Goal: Communication & Community: Answer question/provide support

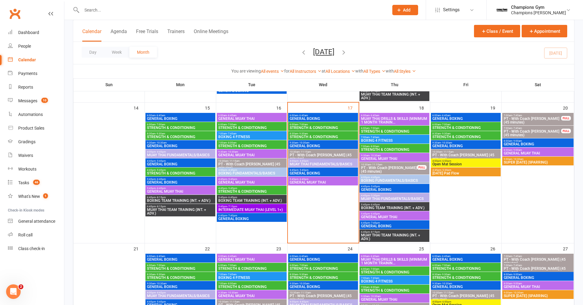
click at [325, 135] on span "STRENGTH & CONDITIONING" at bounding box center [323, 137] width 67 height 4
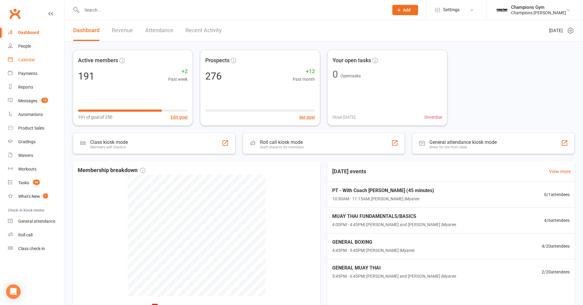
click at [33, 60] on div "Calendar" at bounding box center [26, 59] width 17 height 5
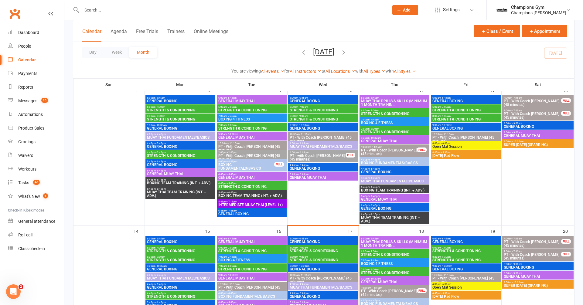
scroll to position [222, 0]
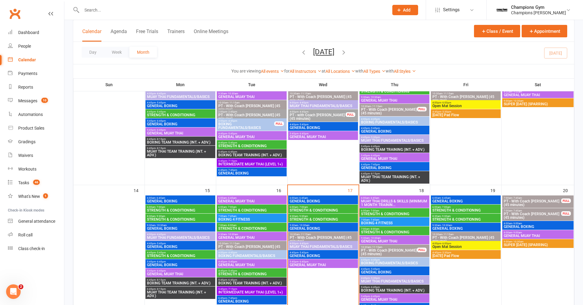
click at [314, 198] on span "6:00am - 6:45am" at bounding box center [323, 198] width 67 height 3
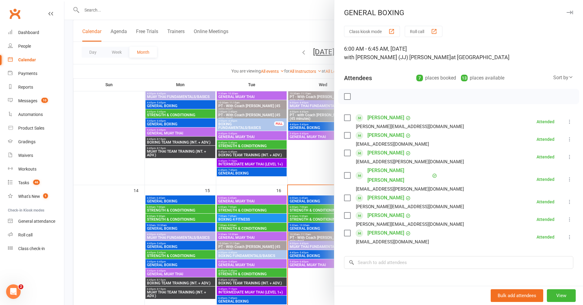
click at [570, 13] on icon "button" at bounding box center [570, 13] width 6 height 4
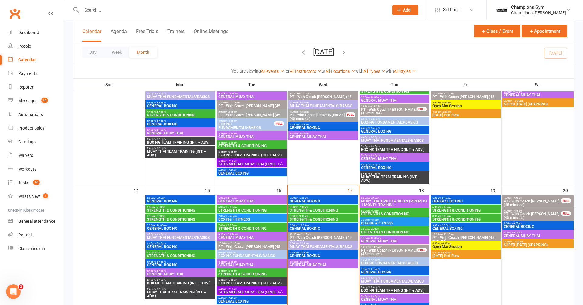
click at [308, 206] on span "6:00am - 7:00am" at bounding box center [323, 207] width 67 height 3
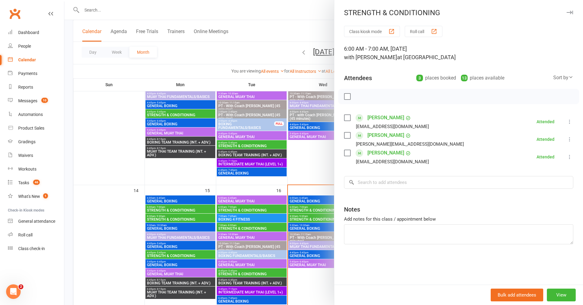
click at [568, 10] on button "button" at bounding box center [569, 12] width 7 height 7
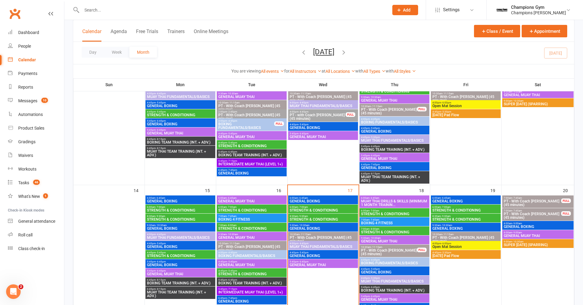
click at [320, 214] on div "8:30am - 9:30am STRENGTH & CONDITIONING" at bounding box center [323, 218] width 70 height 9
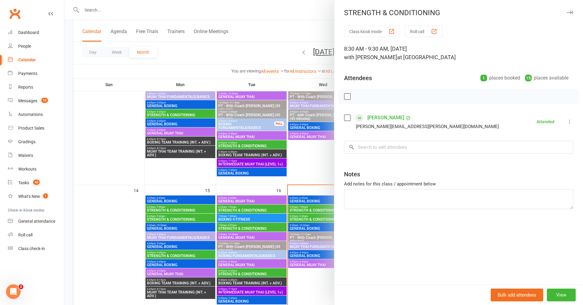
click at [571, 13] on icon "button" at bounding box center [570, 13] width 6 height 4
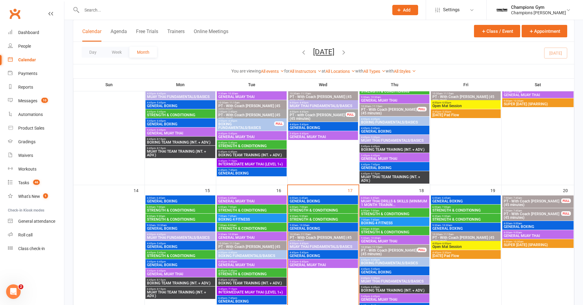
click at [330, 227] on span "GENERAL BOXING" at bounding box center [323, 229] width 67 height 4
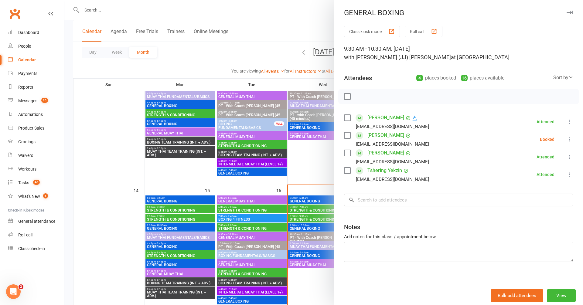
click at [571, 13] on icon "button" at bounding box center [570, 13] width 6 height 4
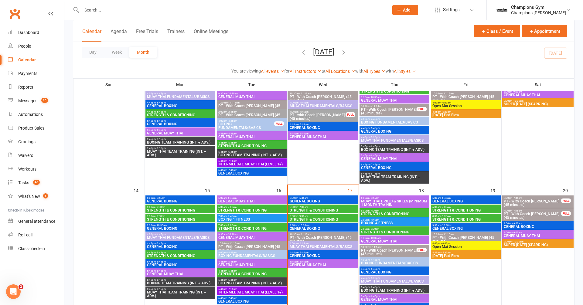
click at [316, 243] on span "4:00pm - 4:45pm" at bounding box center [323, 243] width 67 height 3
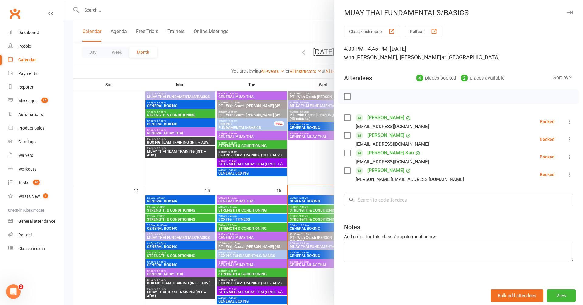
click at [576, 16] on div "MUAY THAI FUNDAMENTALS/BASICS" at bounding box center [459, 13] width 249 height 9
click at [571, 12] on icon "button" at bounding box center [570, 13] width 6 height 4
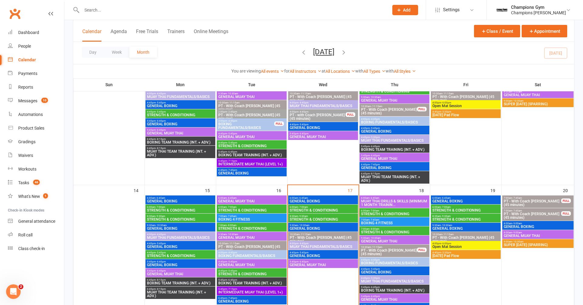
click at [322, 255] on span "GENERAL BOXING" at bounding box center [323, 256] width 67 height 4
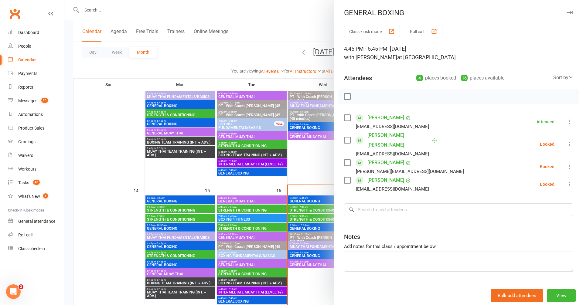
click at [571, 11] on icon "button" at bounding box center [570, 13] width 6 height 4
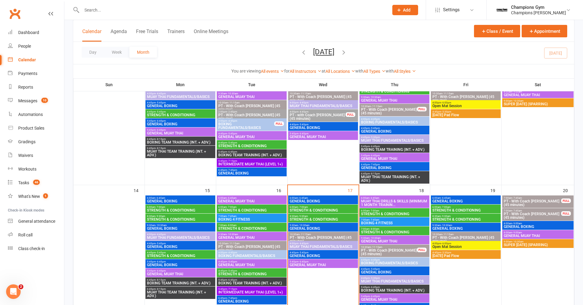
click at [393, 203] on span "MUAY THAI DRILLS & SKILLS (MINIMUM 1 MONTH TRAININ..." at bounding box center [394, 203] width 67 height 7
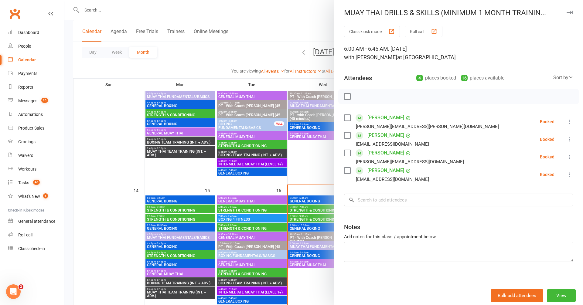
click at [573, 13] on icon "button" at bounding box center [570, 13] width 6 height 4
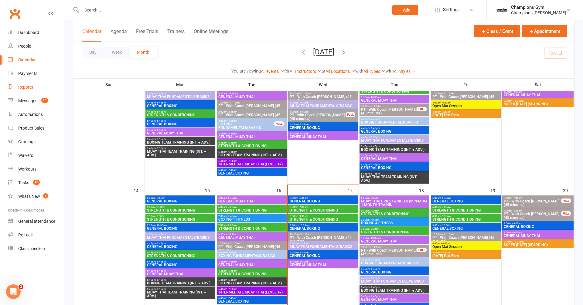
click at [27, 89] on div "Reports" at bounding box center [25, 87] width 15 height 5
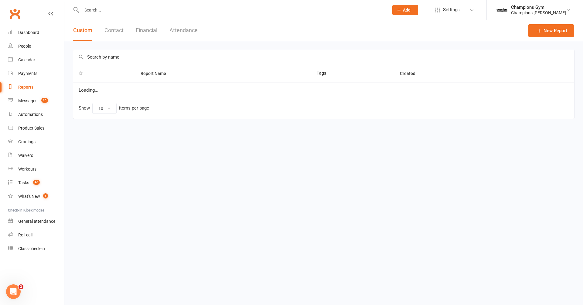
select select "100"
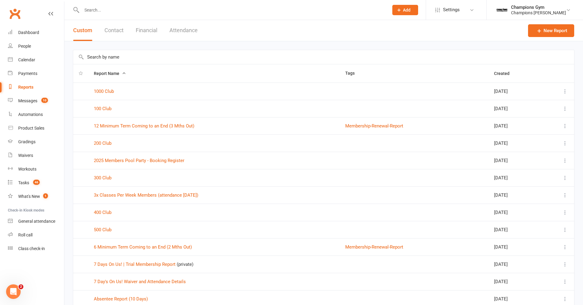
click at [97, 57] on input "text" at bounding box center [323, 57] width 501 height 14
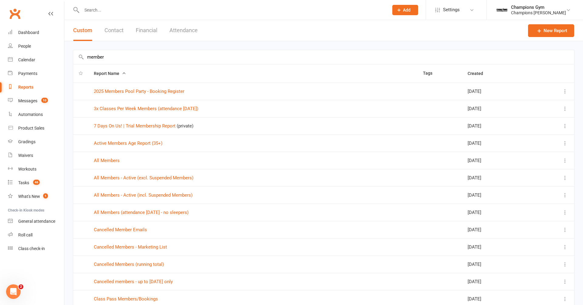
click at [132, 53] on input "member" at bounding box center [323, 57] width 501 height 14
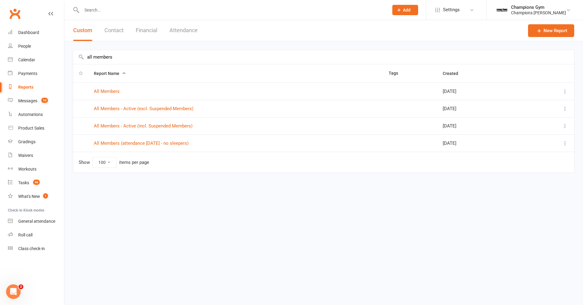
type input "all members"
click at [116, 56] on input "all members" at bounding box center [323, 57] width 501 height 14
click at [144, 142] on link "All Members (attendance within 30 days - no sleepers)" at bounding box center [141, 143] width 95 height 5
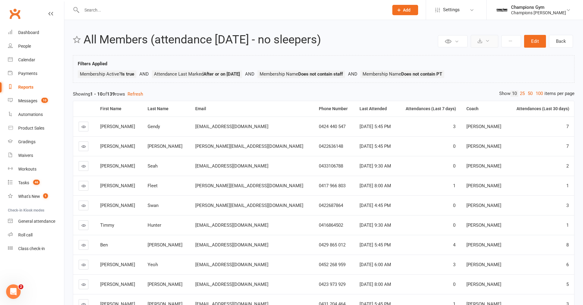
click at [487, 40] on icon at bounding box center [488, 41] width 5 height 5
click at [474, 53] on link "Export to CSV" at bounding box center [467, 56] width 64 height 12
click at [26, 99] on div "Messages" at bounding box center [27, 100] width 19 height 5
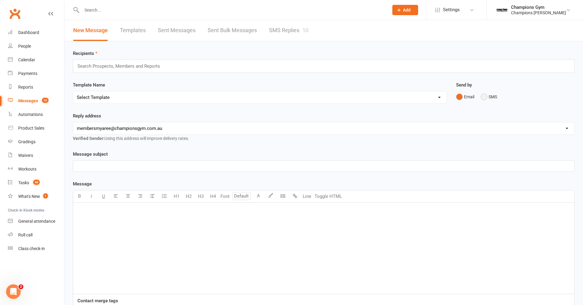
click at [486, 95] on button "SMS" at bounding box center [489, 97] width 16 height 12
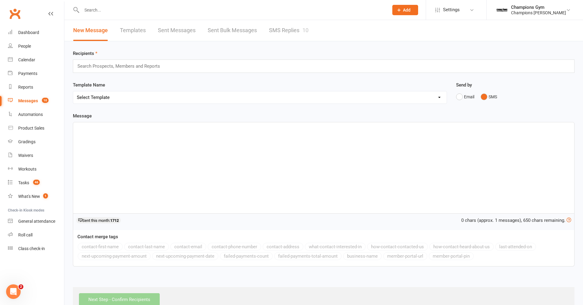
click at [167, 66] on div "Search Prospects, Members and Reports" at bounding box center [324, 66] width 502 height 13
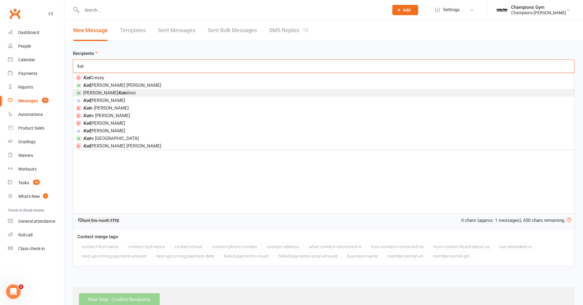
type input "kat"
click at [153, 91] on li "Alex Kat alinic" at bounding box center [323, 93] width 501 height 8
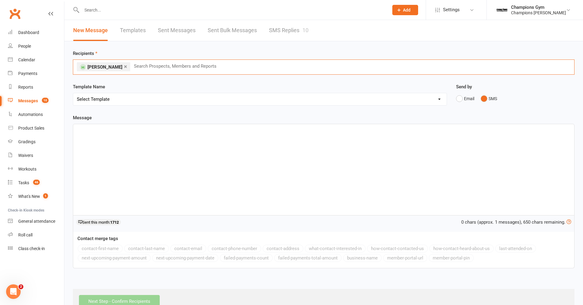
click at [138, 144] on div "﻿" at bounding box center [323, 169] width 501 height 91
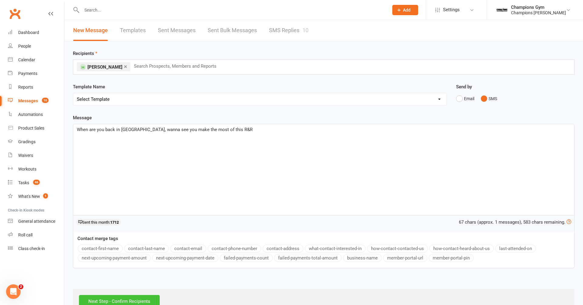
click at [137, 301] on input "Next Step - Confirm Recipients" at bounding box center [119, 301] width 81 height 13
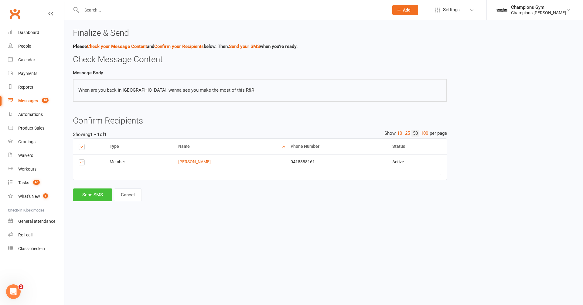
click at [82, 197] on button "Send SMS" at bounding box center [93, 195] width 40 height 13
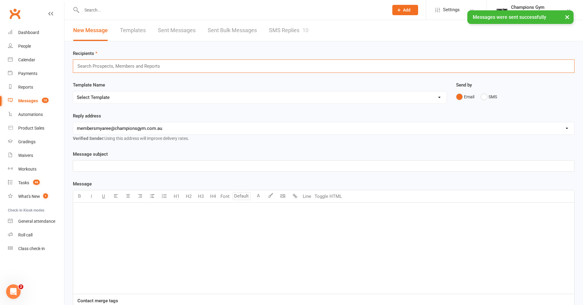
click at [146, 65] on input "text" at bounding box center [121, 66] width 89 height 8
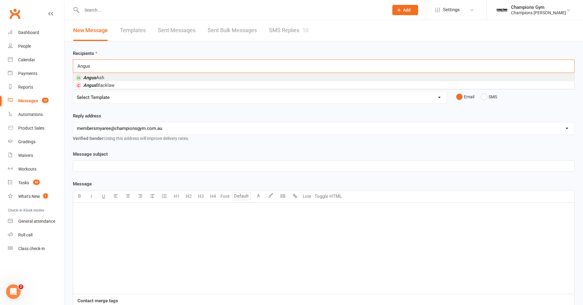
type input "Angus"
click at [121, 79] on li "Angus Ash" at bounding box center [323, 78] width 501 height 8
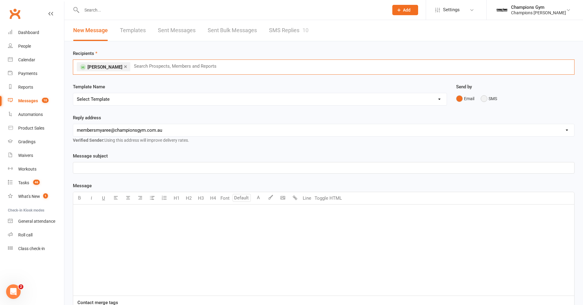
click at [485, 96] on button "SMS" at bounding box center [489, 99] width 16 height 12
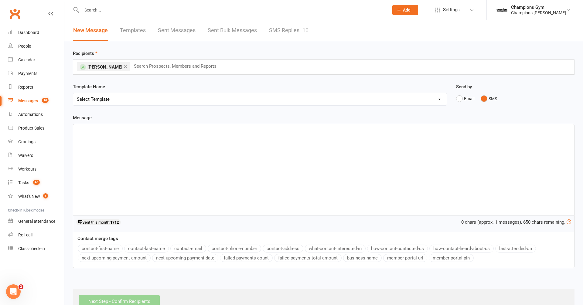
click at [203, 152] on div "﻿" at bounding box center [323, 169] width 501 height 91
click at [112, 149] on div "No ghoasting us this week :)" at bounding box center [323, 169] width 501 height 91
click at [125, 159] on div "No ghoasting us this week :(" at bounding box center [323, 169] width 501 height 91
click at [153, 129] on p "No ghosting us this week :(" at bounding box center [324, 129] width 494 height 7
click at [138, 66] on input "text" at bounding box center [177, 66] width 89 height 8
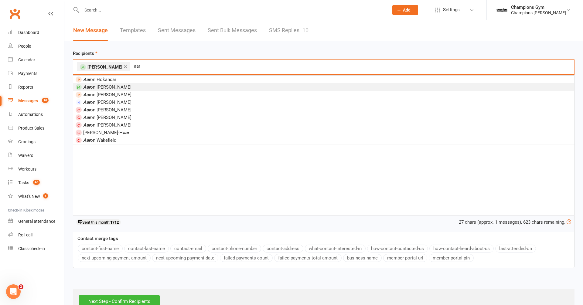
type input "aar"
click at [124, 87] on li "Aar on Marrell" at bounding box center [323, 87] width 501 height 8
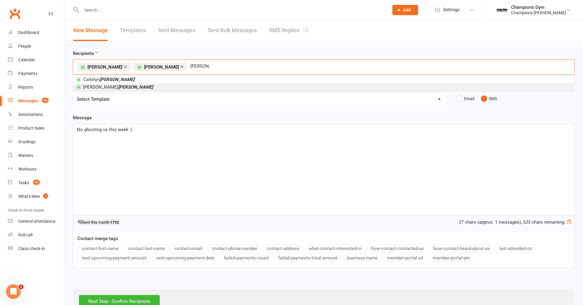
type input "evans"
click at [121, 86] on li "joseph evans" at bounding box center [323, 87] width 501 height 8
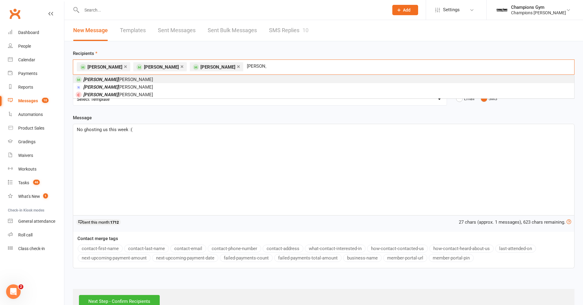
type input "hayden"
click at [121, 81] on span "Hayden Symington" at bounding box center [118, 79] width 70 height 5
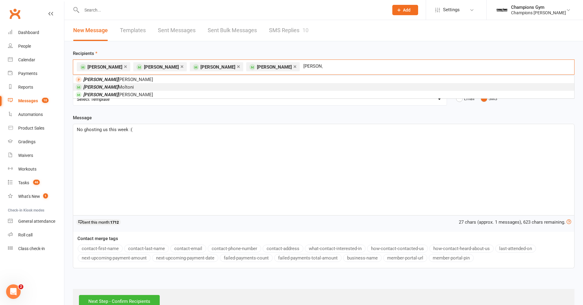
type input "leo"
click at [112, 87] on li "Leo Moltoni" at bounding box center [323, 87] width 501 height 8
type input "cody"
click at [113, 79] on li "Cody Orman" at bounding box center [323, 80] width 501 height 8
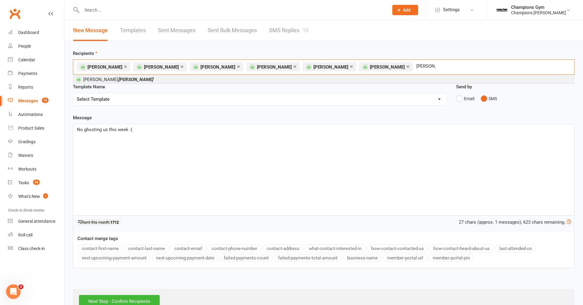
type input "fisher"
click at [118, 81] on em "Fisher" at bounding box center [135, 79] width 35 height 5
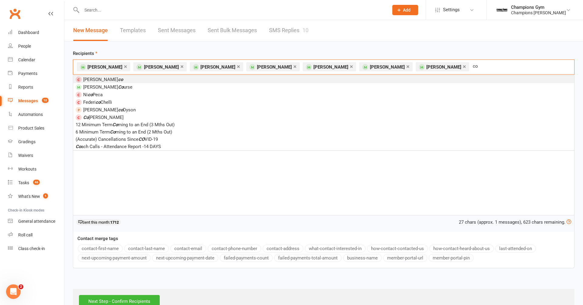
type input "c"
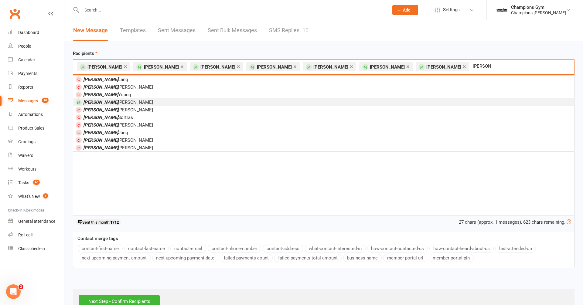
type input "james"
click at [95, 104] on em "James" at bounding box center [100, 102] width 35 height 5
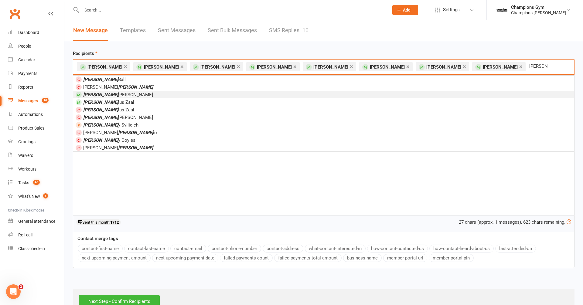
type input "anton"
click at [95, 94] on em "Anton" at bounding box center [100, 94] width 35 height 5
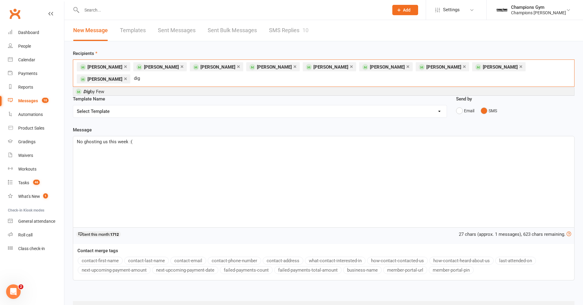
type input "dig"
click at [96, 89] on span "Dig by Few" at bounding box center [93, 91] width 21 height 5
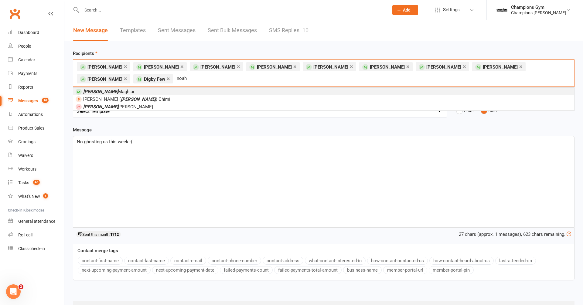
type input "noah"
click at [94, 89] on em "Noah" at bounding box center [100, 91] width 35 height 5
type input "dane"
click at [94, 90] on span "Dane Guthridge" at bounding box center [118, 91] width 70 height 5
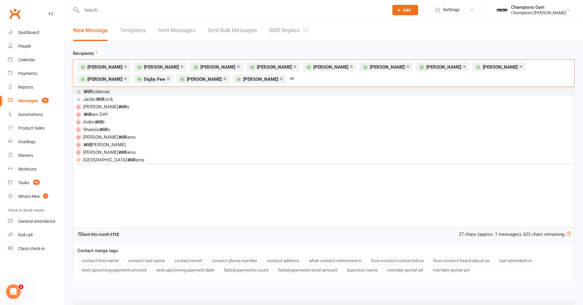
type input "w"
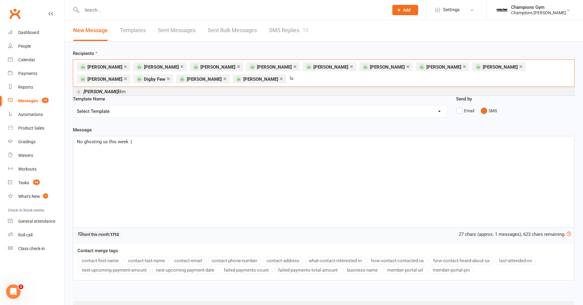
type input "l"
type input "paul el"
click at [100, 91] on span "Paul El liott" at bounding box center [104, 91] width 43 height 5
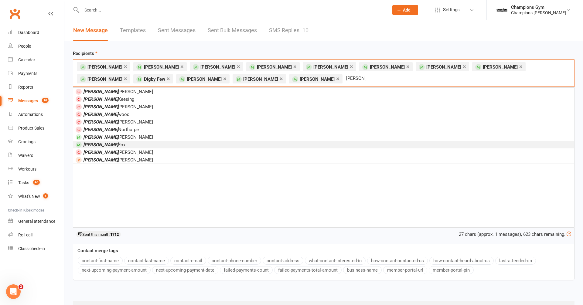
type input "liam"
click at [104, 143] on li "Liam Fox" at bounding box center [323, 145] width 501 height 8
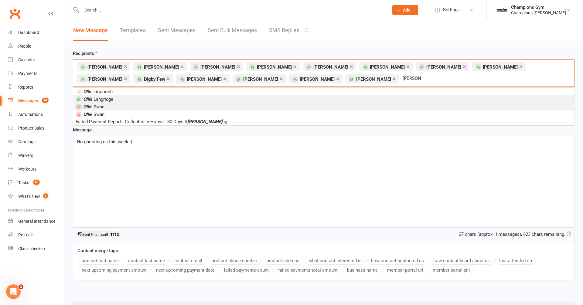
type input "olli"
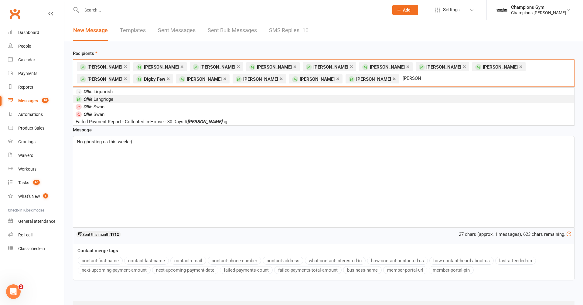
click at [119, 98] on li "Olli e Langridge" at bounding box center [323, 99] width 501 height 8
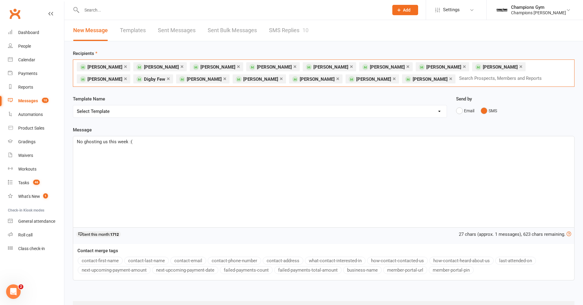
scroll to position [28, 0]
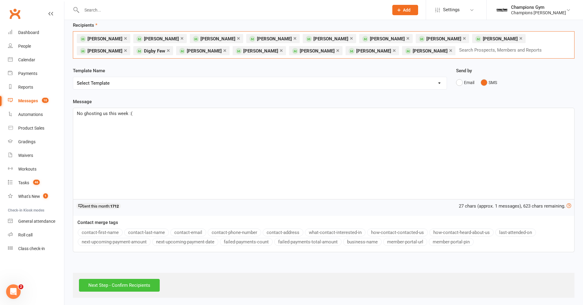
click at [118, 283] on input "Next Step - Confirm Recipients" at bounding box center [119, 285] width 81 height 13
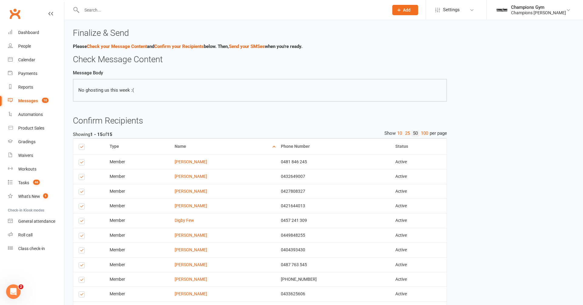
scroll to position [117, 0]
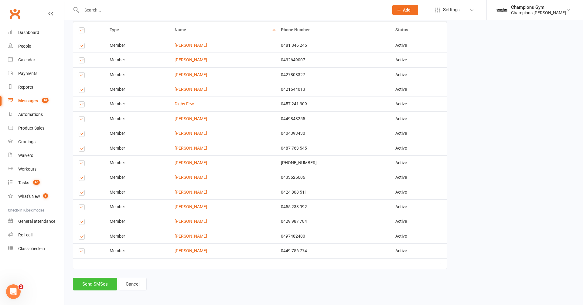
click at [96, 278] on button "Send SMSes" at bounding box center [95, 284] width 44 height 13
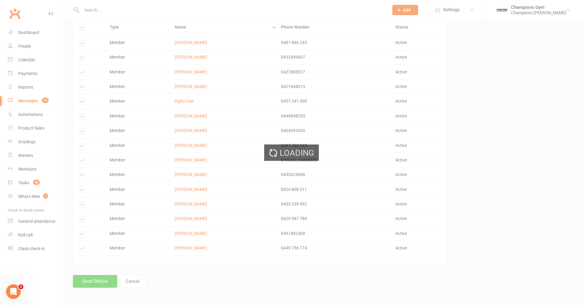
scroll to position [112, 0]
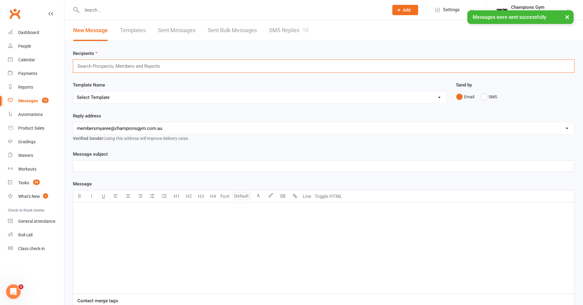
click at [121, 66] on input "text" at bounding box center [121, 66] width 89 height 8
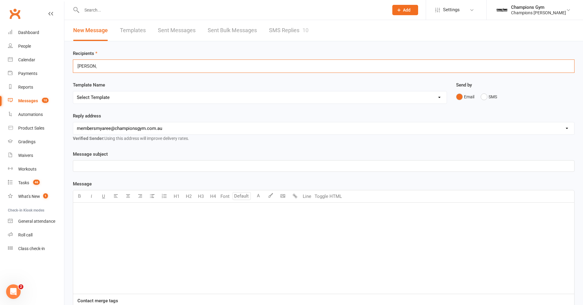
click at [129, 66] on div "dermont dermont" at bounding box center [324, 66] width 502 height 13
click at [486, 98] on button "SMS" at bounding box center [489, 97] width 16 height 12
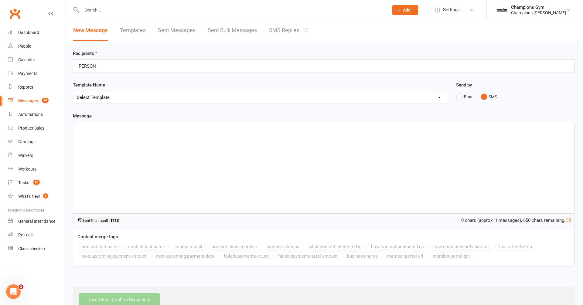
click at [232, 64] on div "dermont dermont" at bounding box center [324, 66] width 502 height 13
click at [232, 65] on div "dermont dermont" at bounding box center [324, 66] width 502 height 13
type input "d"
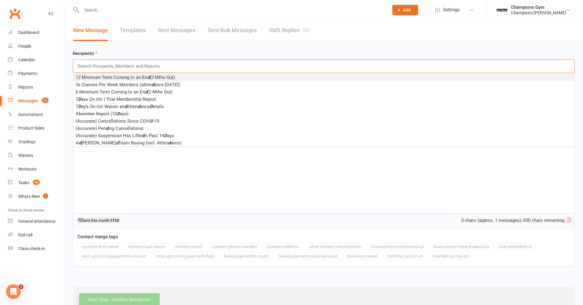
type input "b"
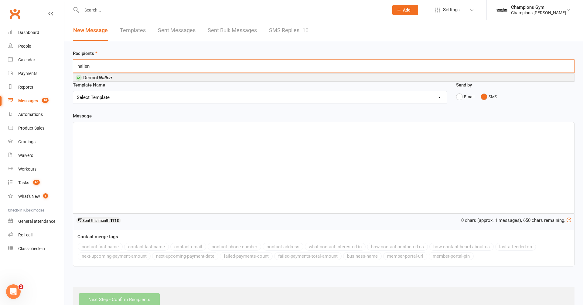
type input "nallen"
click at [209, 79] on li "Dermot Nallen" at bounding box center [323, 78] width 501 height 8
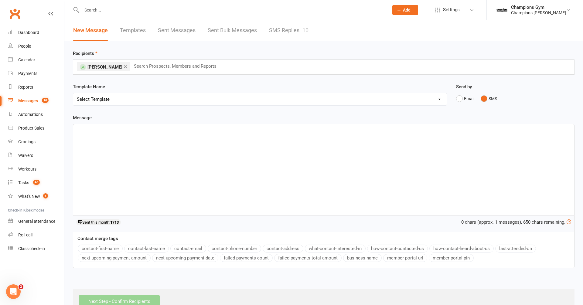
click at [158, 144] on div "﻿" at bounding box center [323, 169] width 501 height 91
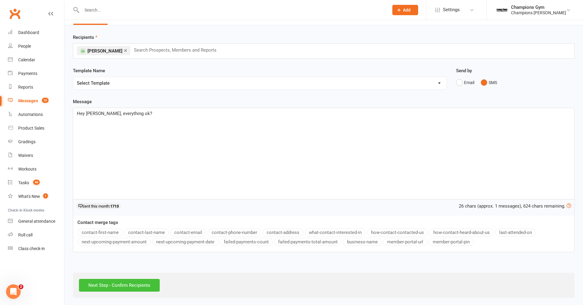
click at [136, 285] on input "Next Step - Confirm Recipients" at bounding box center [119, 285] width 81 height 13
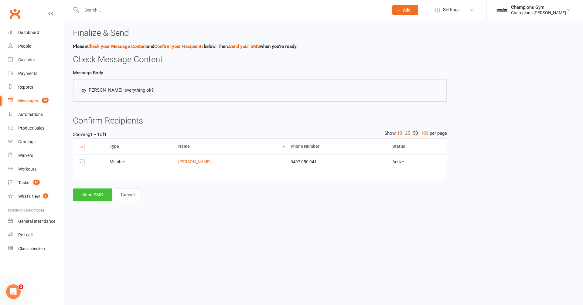
click at [101, 190] on button "Send SMS" at bounding box center [93, 195] width 40 height 13
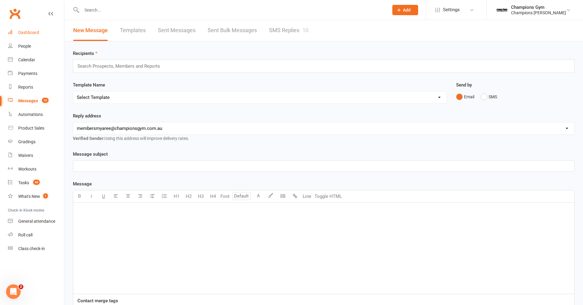
click at [26, 32] on div "Dashboard" at bounding box center [28, 32] width 21 height 5
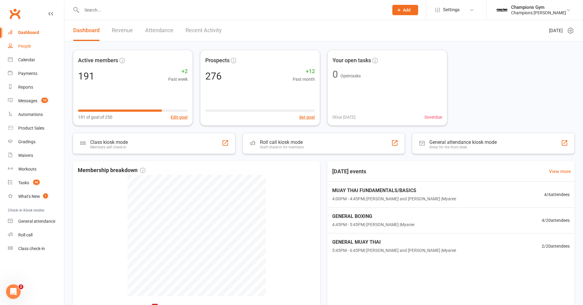
click at [26, 43] on link "People" at bounding box center [36, 47] width 56 height 14
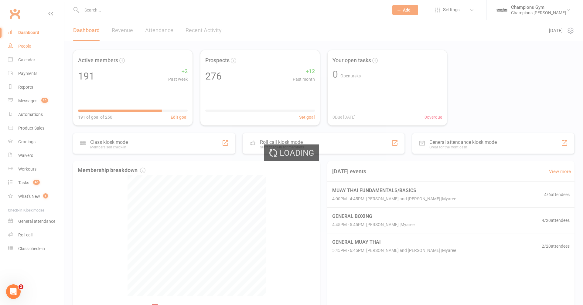
select select "100"
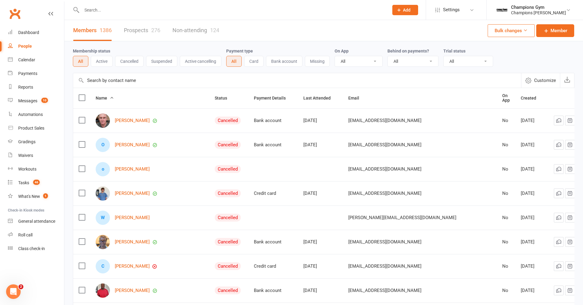
click at [142, 32] on link "Prospects 276" at bounding box center [142, 30] width 36 height 21
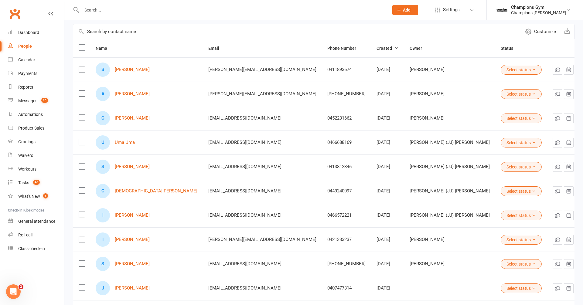
scroll to position [96, 0]
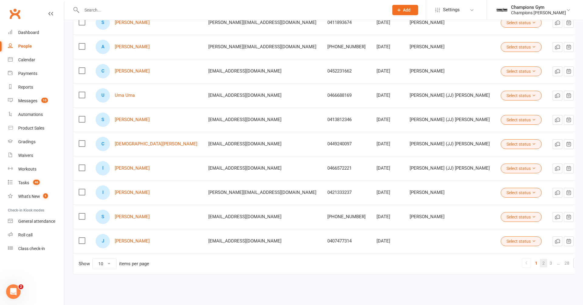
click at [540, 262] on link "2" at bounding box center [543, 263] width 7 height 9
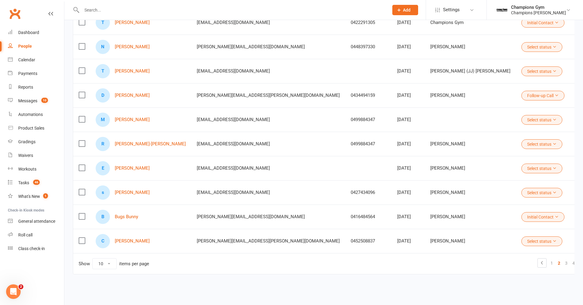
scroll to position [0, 0]
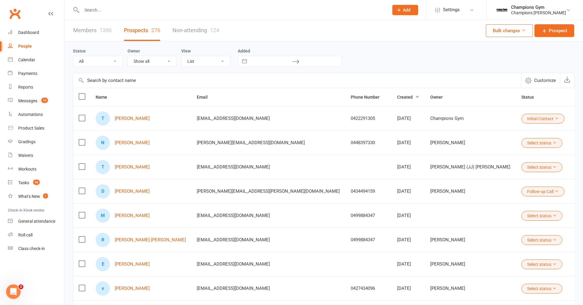
click at [397, 99] on span "Created" at bounding box center [408, 97] width 22 height 5
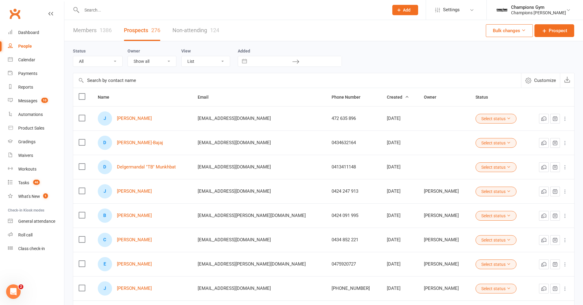
click at [387, 99] on span "Created" at bounding box center [398, 97] width 22 height 5
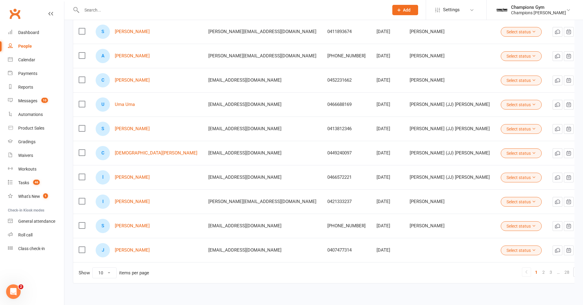
scroll to position [77, 0]
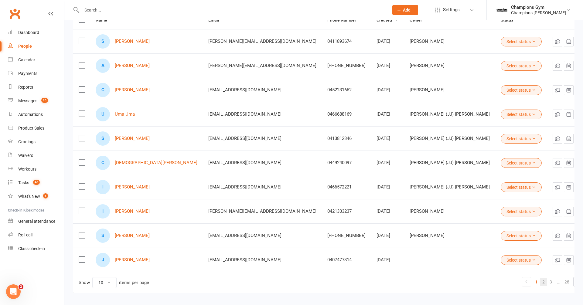
click at [540, 279] on link "2" at bounding box center [543, 282] width 7 height 9
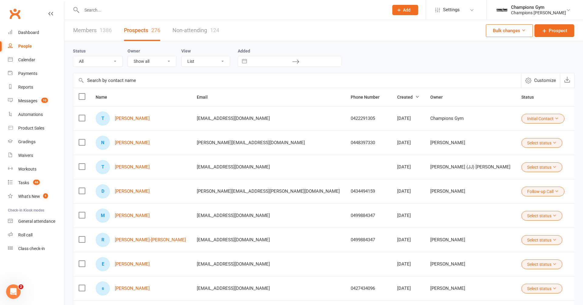
scroll to position [96, 0]
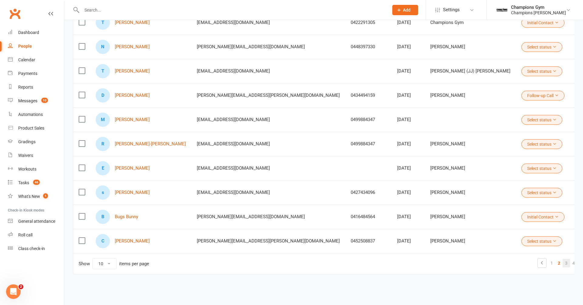
click at [563, 262] on link "3" at bounding box center [566, 263] width 7 height 9
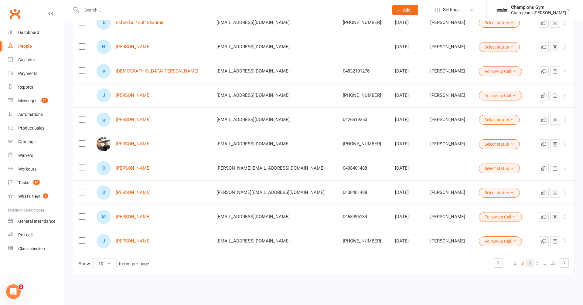
click at [532, 263] on link "4" at bounding box center [530, 263] width 7 height 9
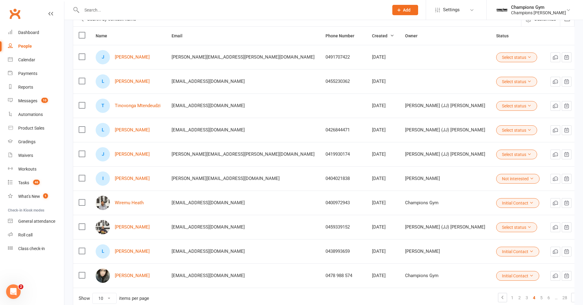
scroll to position [64, 0]
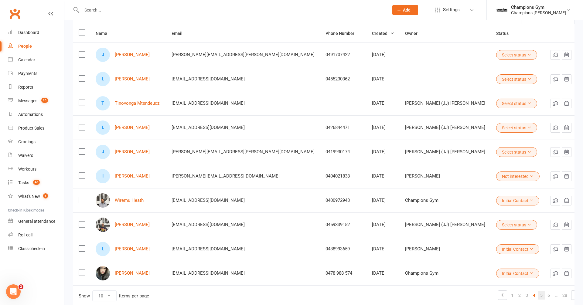
click at [538, 294] on link "5" at bounding box center [541, 295] width 7 height 9
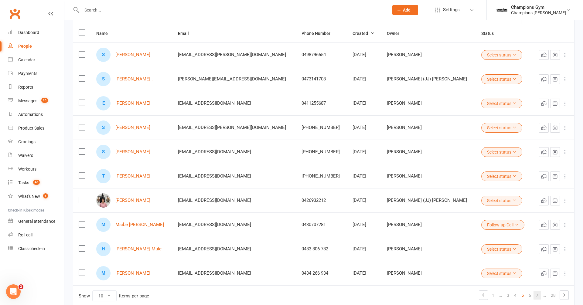
click at [537, 295] on link "7" at bounding box center [537, 295] width 7 height 9
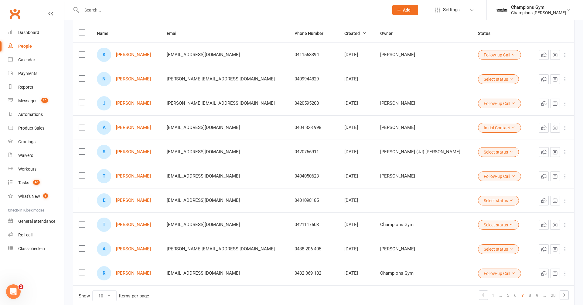
scroll to position [96, 0]
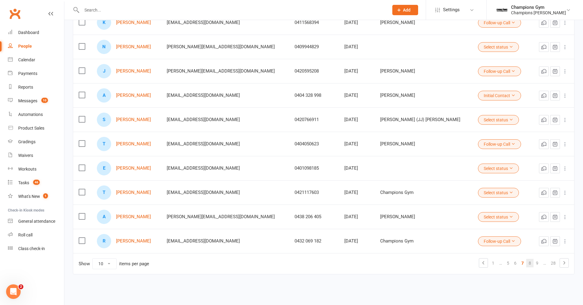
click at [532, 262] on link "8" at bounding box center [530, 263] width 7 height 9
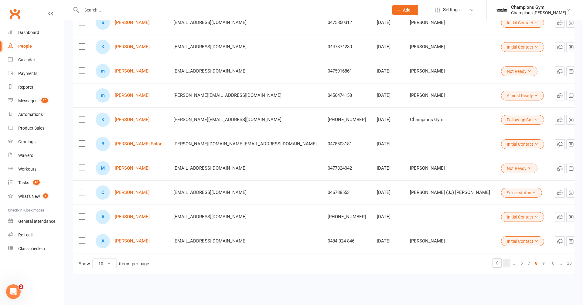
click at [504, 263] on link "1" at bounding box center [507, 263] width 7 height 9
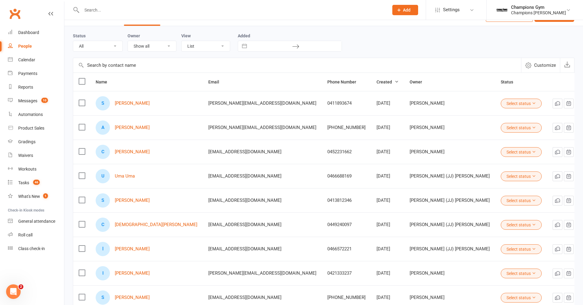
scroll to position [0, 0]
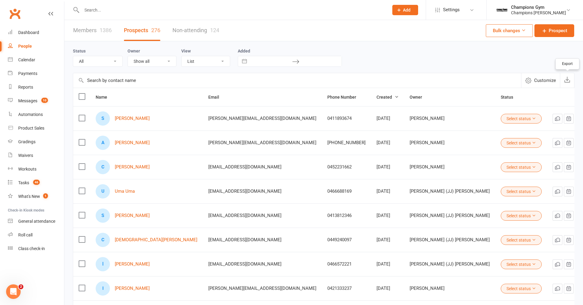
click at [568, 83] on button "button" at bounding box center [567, 80] width 14 height 15
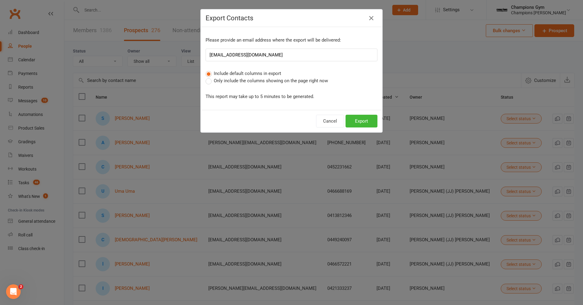
click at [369, 113] on div "Cancel Export" at bounding box center [292, 121] width 182 height 22
click at [369, 121] on button "Export" at bounding box center [362, 121] width 32 height 13
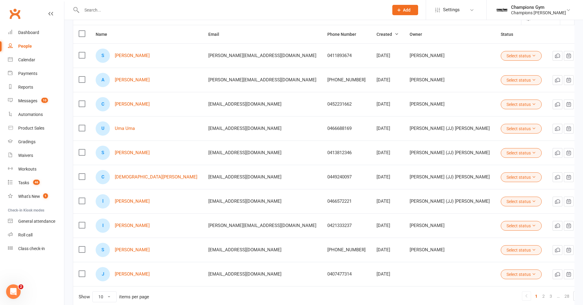
scroll to position [58, 0]
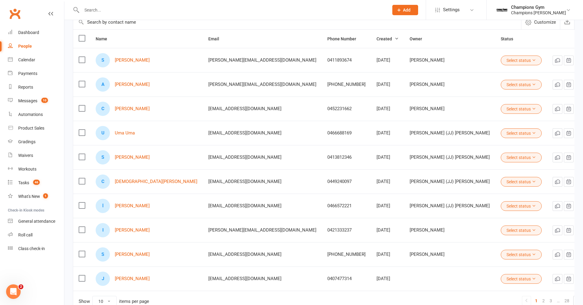
click at [82, 40] on label at bounding box center [82, 38] width 6 height 6
click at [82, 35] on input "checkbox" at bounding box center [82, 35] width 6 height 0
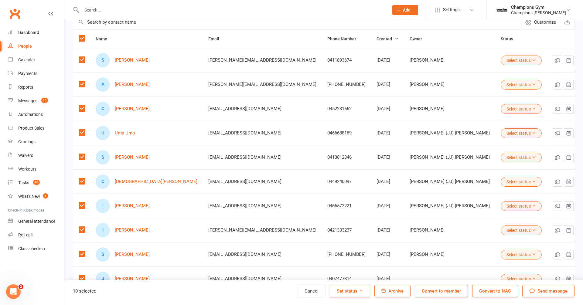
click at [82, 40] on label at bounding box center [82, 38] width 6 height 6
click at [82, 35] on input "checkbox" at bounding box center [82, 35] width 6 height 0
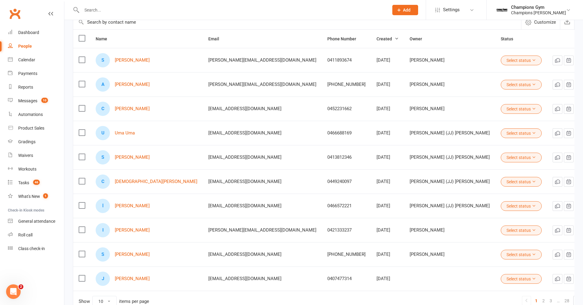
click at [108, 11] on input "text" at bounding box center [232, 10] width 305 height 9
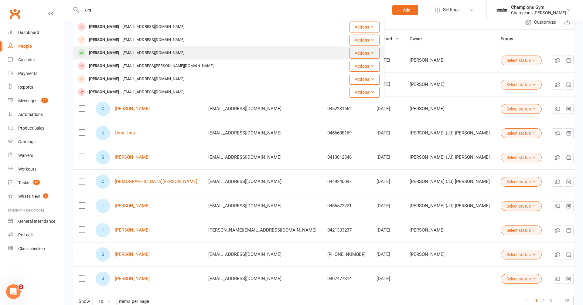
type input "kirs"
click at [107, 50] on div "Kirsty Bentley" at bounding box center [104, 53] width 34 height 9
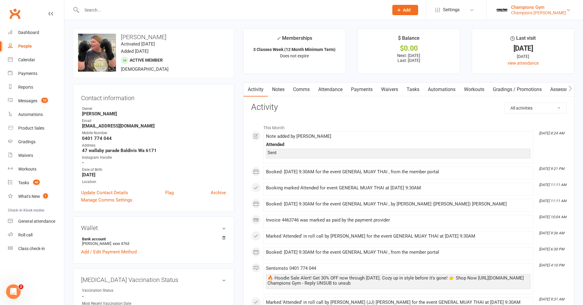
click at [554, 14] on div "Champions [PERSON_NAME]" at bounding box center [538, 12] width 55 height 5
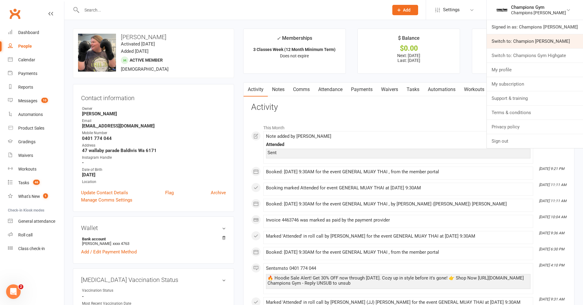
click at [547, 44] on link "Switch to: Champion [PERSON_NAME]" at bounding box center [535, 41] width 96 height 14
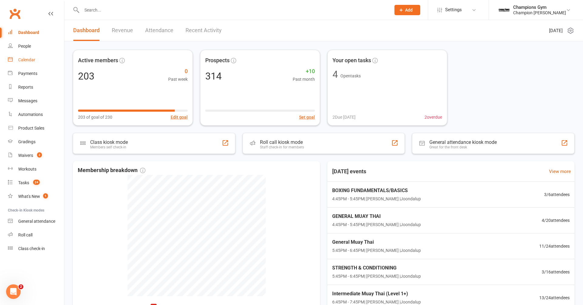
click at [29, 60] on div "Calendar" at bounding box center [26, 59] width 17 height 5
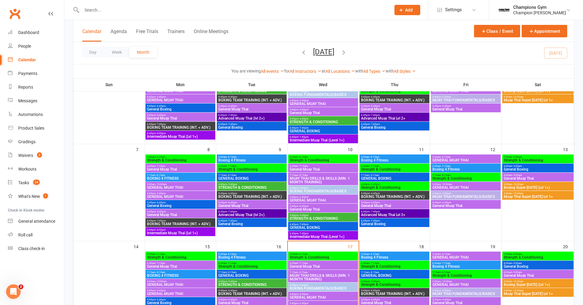
scroll to position [119, 0]
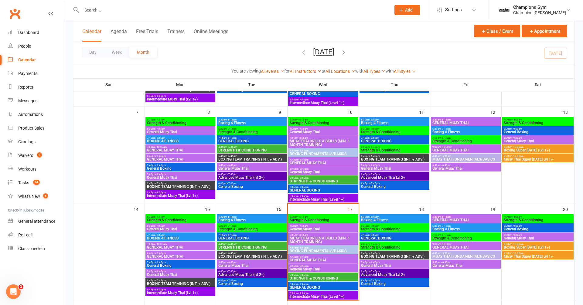
click at [183, 284] on span "BOXING TEAM TRAINING (INT. + ADV.)" at bounding box center [180, 284] width 67 height 4
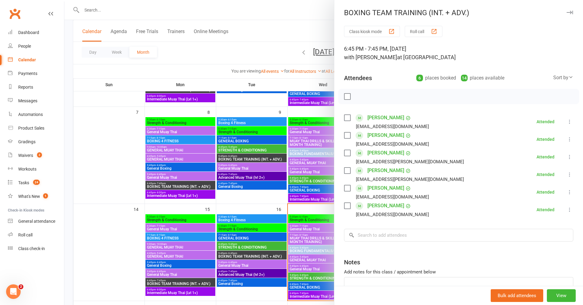
click at [572, 12] on icon "button" at bounding box center [570, 13] width 6 height 4
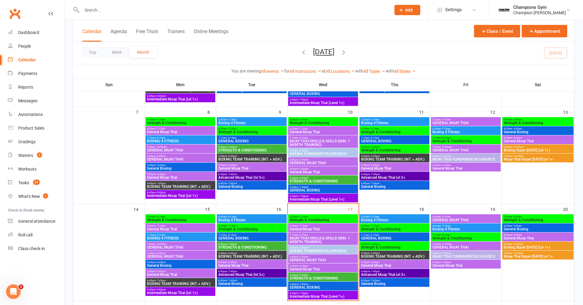
click at [186, 185] on span "BOXING TEAM TRAINING (INT. + ADV.)" at bounding box center [180, 187] width 67 height 4
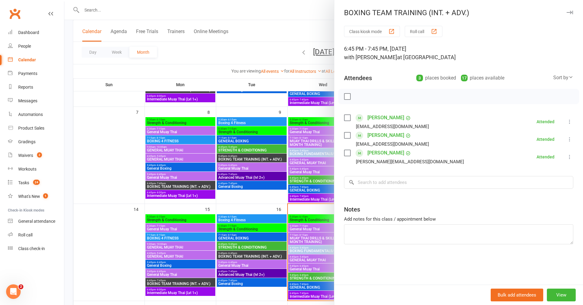
click at [572, 12] on icon "button" at bounding box center [570, 13] width 6 height 4
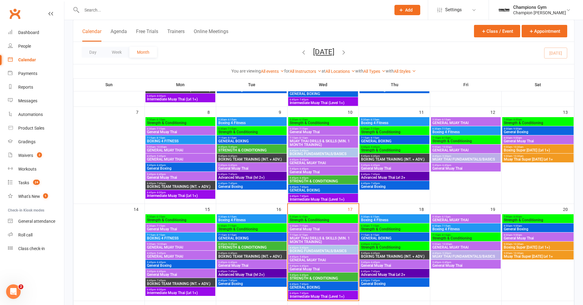
click at [200, 194] on span "Intermediate Muay Thai (Lvl 1+)" at bounding box center [180, 196] width 67 height 4
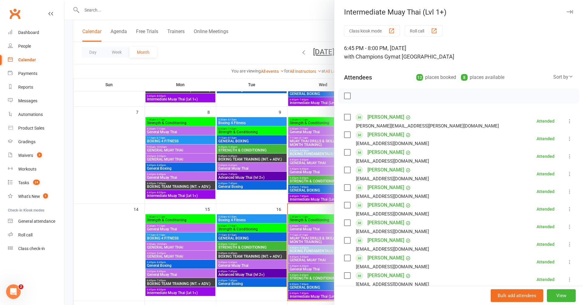
scroll to position [0, 0]
click at [570, 13] on icon "button" at bounding box center [570, 13] width 6 height 4
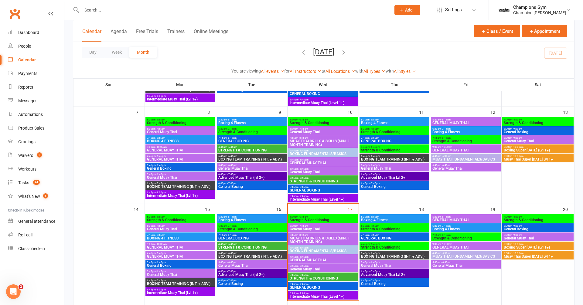
click at [185, 291] on span "Intermediate Muay Thai (Lvl 1+)" at bounding box center [180, 293] width 67 height 4
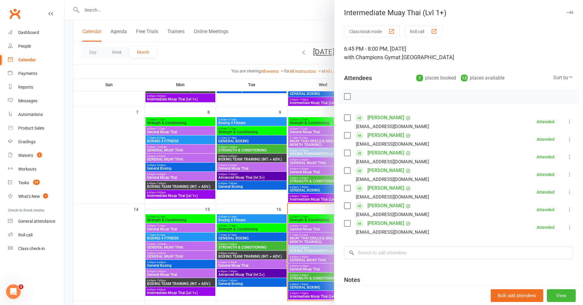
click at [569, 13] on icon "button" at bounding box center [570, 13] width 6 height 4
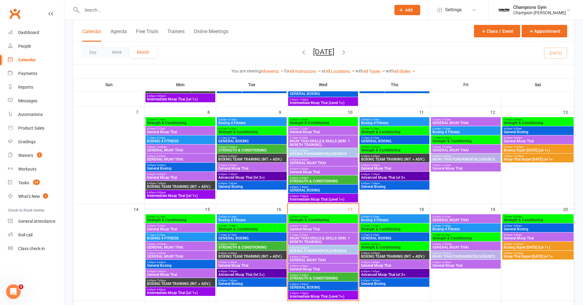
click at [192, 179] on span "General Muay Thai" at bounding box center [180, 178] width 67 height 4
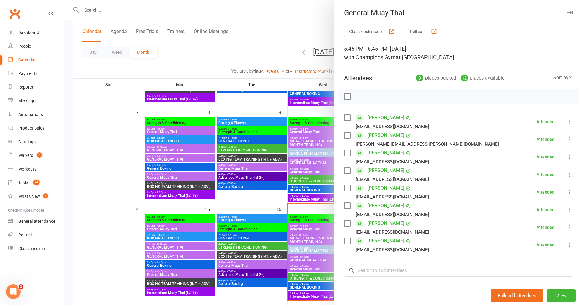
click at [572, 14] on icon "button" at bounding box center [570, 13] width 6 height 4
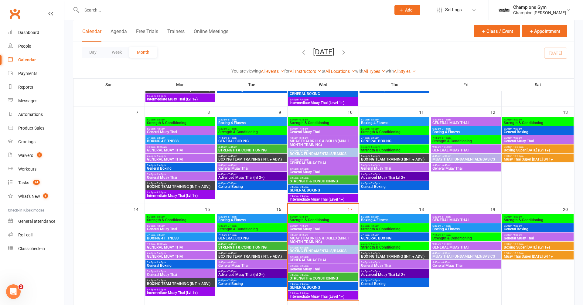
click at [261, 187] on span "General Boxing" at bounding box center [251, 187] width 67 height 4
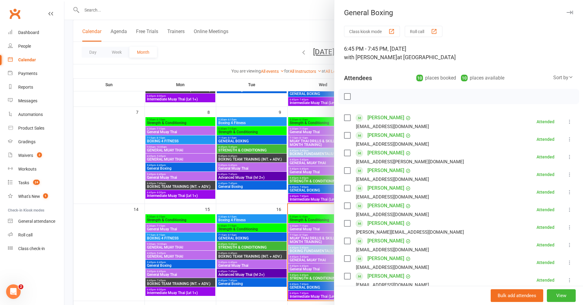
click at [571, 16] on div "General Boxing" at bounding box center [459, 13] width 249 height 9
click at [571, 13] on icon "button" at bounding box center [570, 13] width 6 height 4
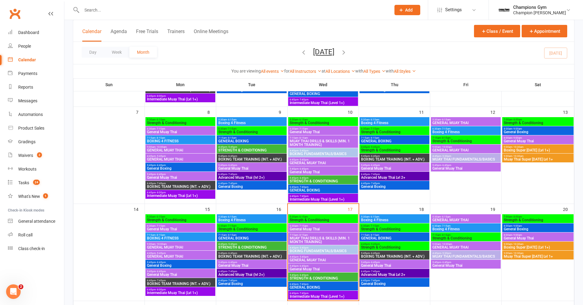
click at [314, 189] on span "GENERAL BOXING" at bounding box center [323, 191] width 67 height 4
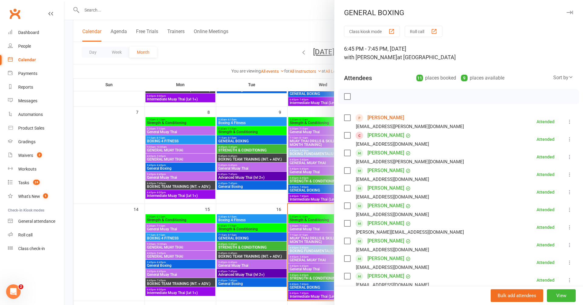
click at [570, 6] on div "GENERAL BOXING Class kiosk mode Roll call 6:45 PM - 7:45 PM, Wednesday, Septemb…" at bounding box center [458, 152] width 249 height 305
click at [569, 12] on icon "button" at bounding box center [570, 13] width 6 height 4
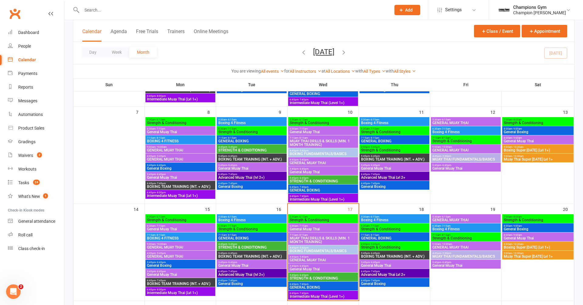
click at [390, 182] on span "6:45pm - 7:45pm" at bounding box center [394, 183] width 67 height 3
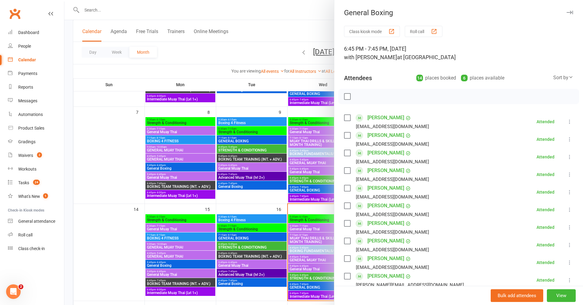
click at [573, 13] on icon "button" at bounding box center [570, 13] width 6 height 4
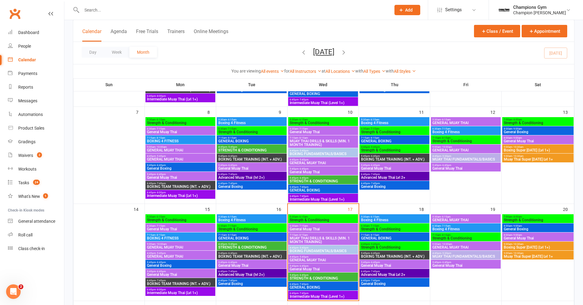
click at [397, 176] on span "Advanced Muay Thai Lvl 2+" at bounding box center [394, 178] width 67 height 4
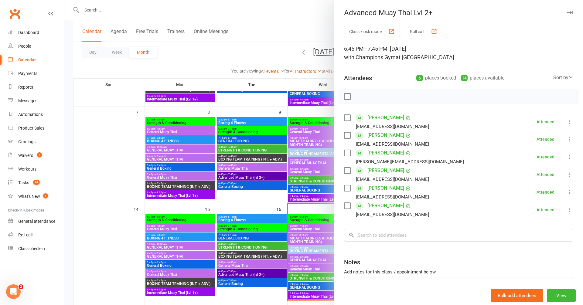
click at [570, 11] on icon "button" at bounding box center [570, 13] width 6 height 4
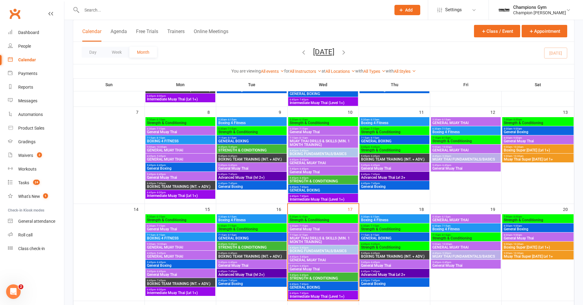
click at [311, 184] on div "5:45pm - 6:45pm STRENGTH & CONDITIONING" at bounding box center [323, 180] width 70 height 9
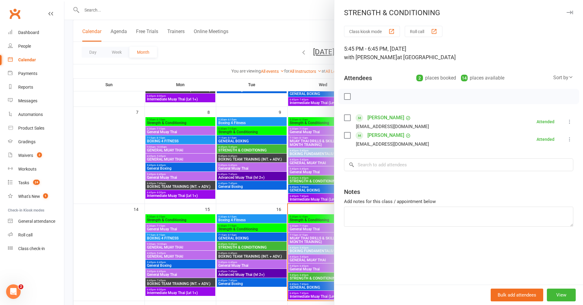
click at [571, 15] on button "button" at bounding box center [569, 12] width 7 height 7
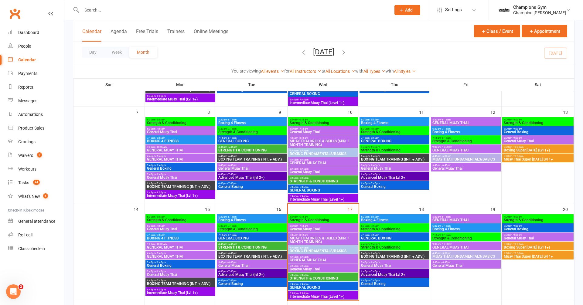
click at [326, 169] on span "5:45pm - 6:45pm" at bounding box center [323, 169] width 67 height 3
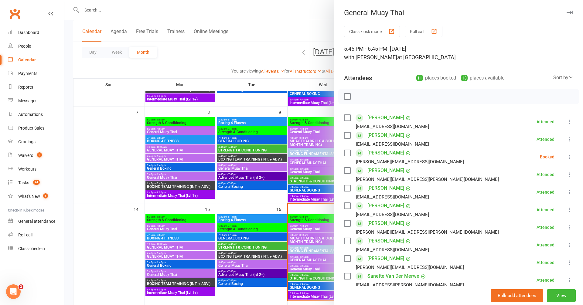
click at [569, 10] on button "button" at bounding box center [569, 12] width 7 height 7
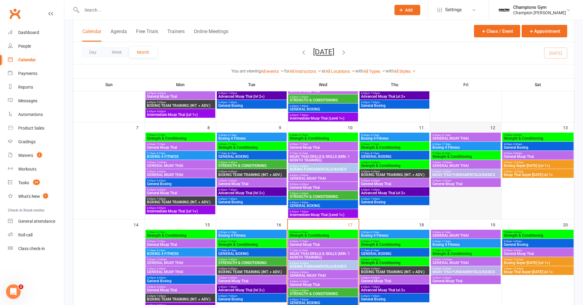
scroll to position [103, 0]
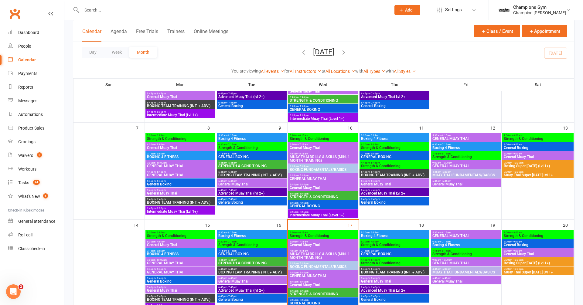
click at [534, 146] on span "General Boxing" at bounding box center [538, 148] width 69 height 4
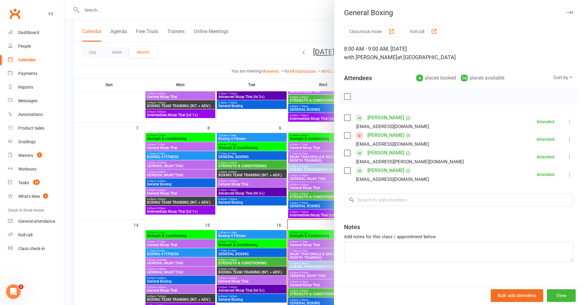
click at [570, 12] on icon "button" at bounding box center [570, 13] width 6 height 4
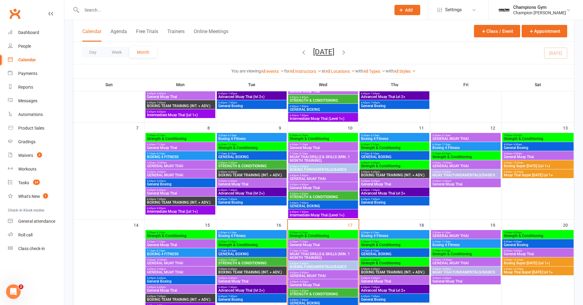
click at [516, 155] on span "General Muay Thai" at bounding box center [538, 157] width 69 height 4
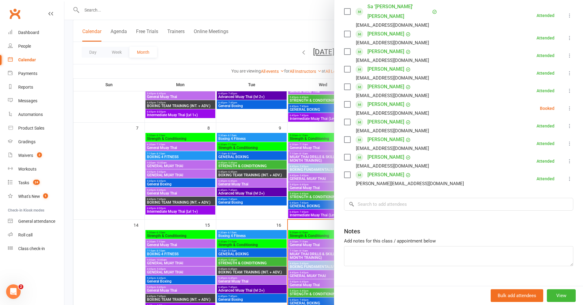
scroll to position [0, 0]
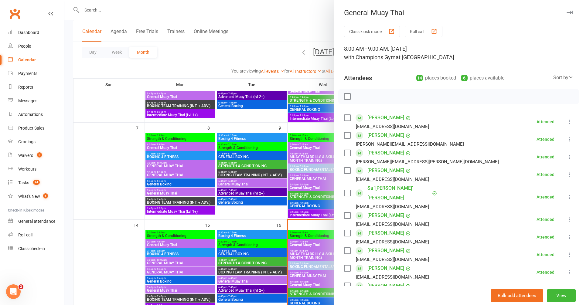
click at [570, 14] on icon "button" at bounding box center [570, 13] width 6 height 4
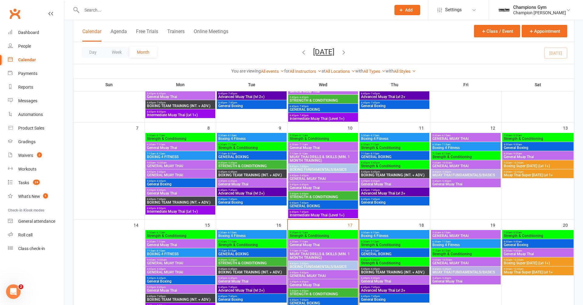
click at [552, 164] on span "Boxing Super Saturday (Lvl 1+)" at bounding box center [538, 166] width 69 height 4
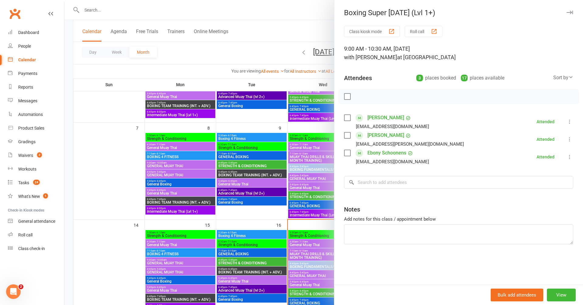
click at [569, 10] on button "button" at bounding box center [569, 12] width 7 height 7
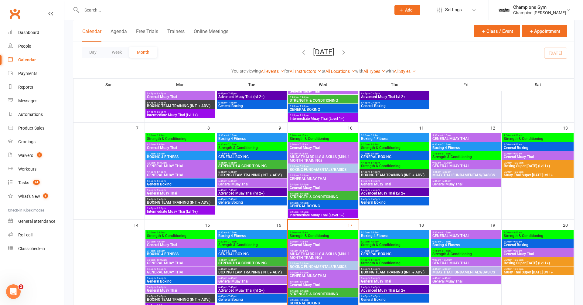
click at [552, 174] on span "Muay Thai Super Saturday Lvl 1+" at bounding box center [538, 176] width 69 height 4
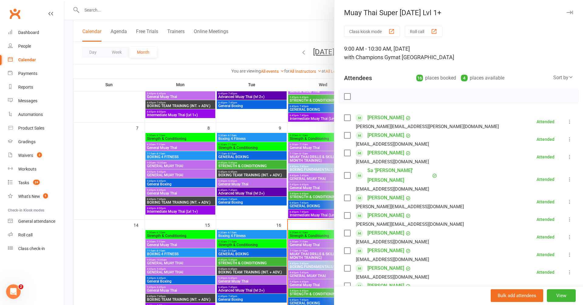
click at [570, 13] on icon "button" at bounding box center [570, 13] width 6 height 4
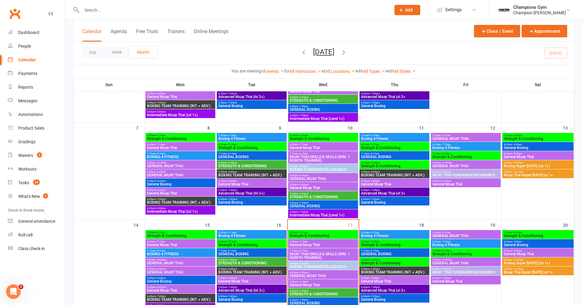
click at [308, 205] on span "GENERAL BOXING" at bounding box center [323, 207] width 67 height 4
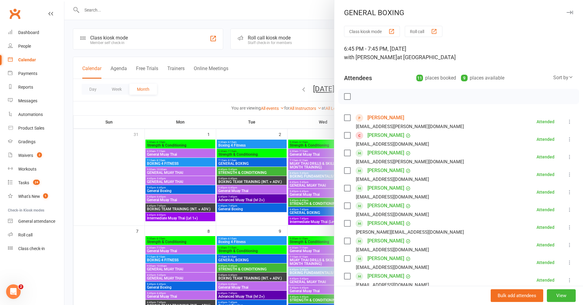
click at [569, 12] on icon "button" at bounding box center [570, 13] width 6 height 4
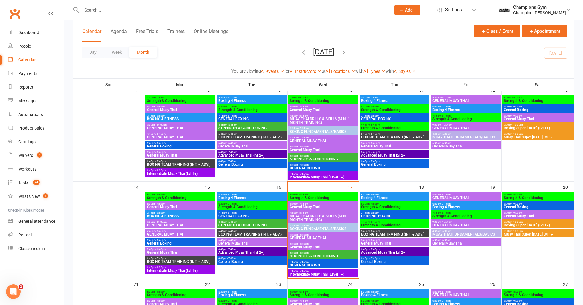
scroll to position [220, 0]
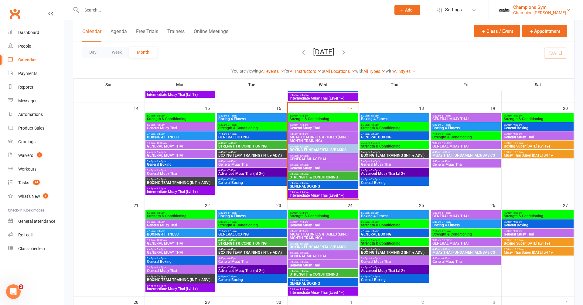
click at [553, 11] on div "Champion Gym Joondalup" at bounding box center [540, 12] width 53 height 5
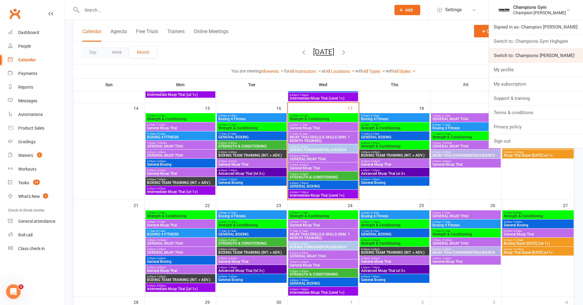
click at [554, 52] on link "Switch to: Champions Gym Myaree" at bounding box center [536, 56] width 94 height 14
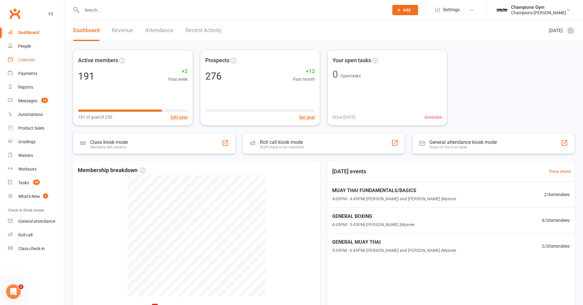
click at [25, 61] on div "Calendar" at bounding box center [26, 59] width 17 height 5
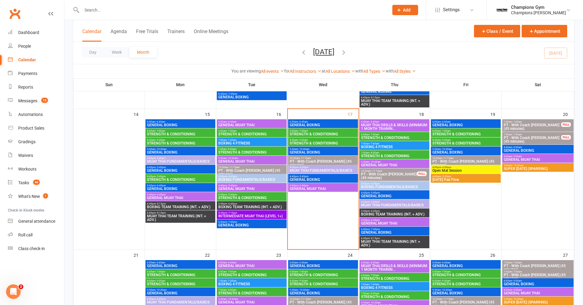
scroll to position [309, 0]
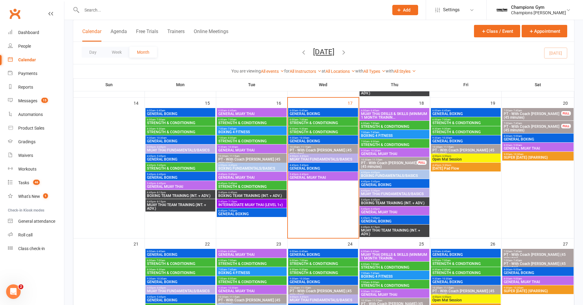
click at [186, 196] on span "BOXING TEAM TRAINING (INT. + ADV.)" at bounding box center [180, 196] width 67 height 4
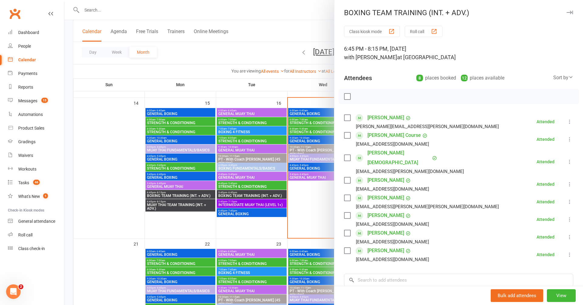
click at [572, 12] on icon "button" at bounding box center [570, 13] width 6 height 4
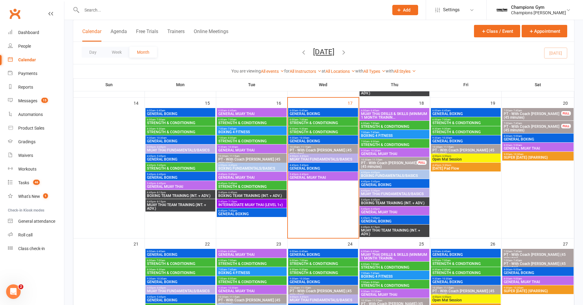
click at [188, 203] on span "MUAY THAI TEAM TRAINING (INT. + ADV.)" at bounding box center [180, 206] width 67 height 7
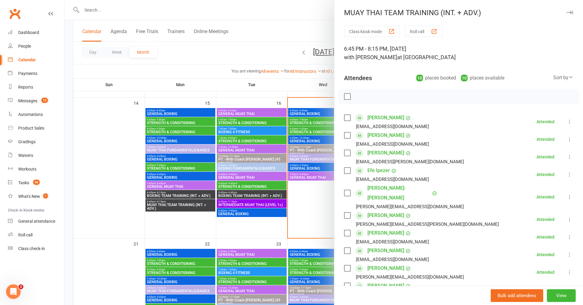
click at [570, 13] on icon "button" at bounding box center [570, 13] width 6 height 4
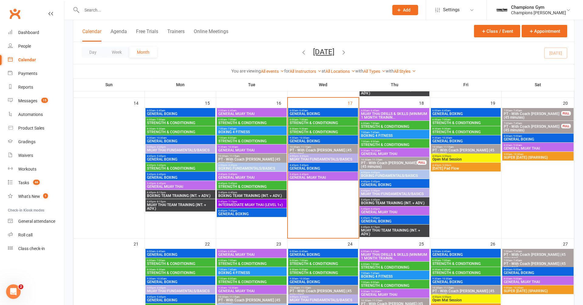
click at [252, 216] on div "6:45pm - 7:45pm GENERAL BOXING" at bounding box center [252, 212] width 70 height 9
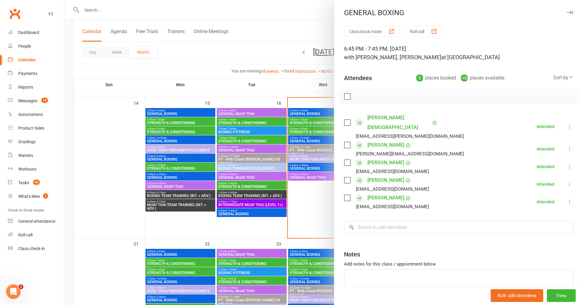
click at [471, 140] on li "Nathan Hogg nathan_hogg@ymail.com Attended More info Remove Mark absent Undo ch…" at bounding box center [458, 149] width 229 height 18
click at [568, 11] on icon "button" at bounding box center [570, 13] width 6 height 4
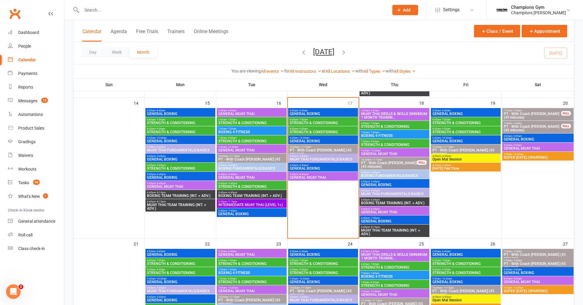
click at [390, 222] on span "GENERAL BOXING" at bounding box center [394, 222] width 67 height 4
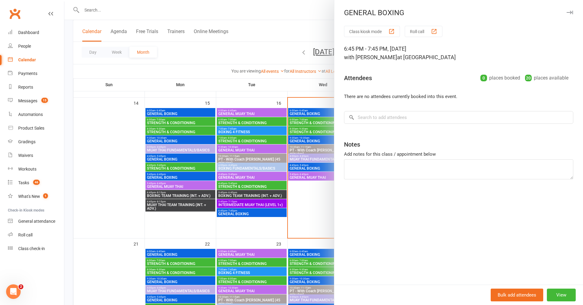
click at [573, 12] on icon "button" at bounding box center [570, 13] width 6 height 4
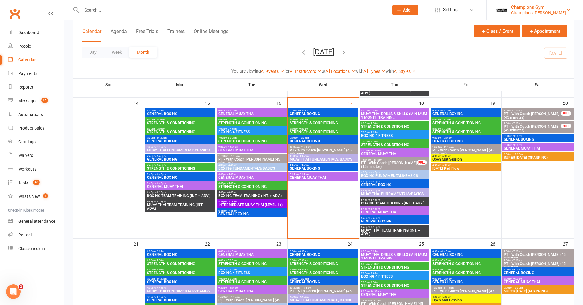
click at [554, 12] on div "Champions Gym Myaree" at bounding box center [538, 12] width 55 height 5
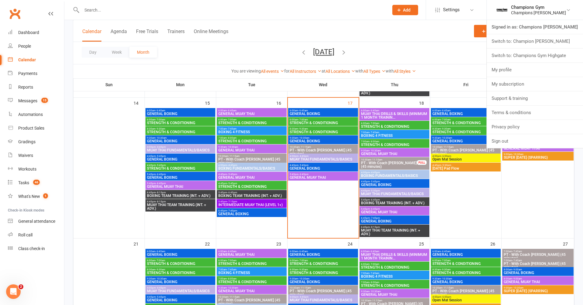
click at [548, 43] on link "Switch to: Champion Gym Joondalup" at bounding box center [535, 41] width 96 height 14
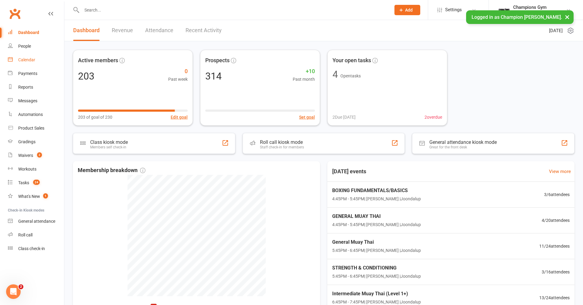
click at [21, 61] on div "Calendar" at bounding box center [26, 59] width 17 height 5
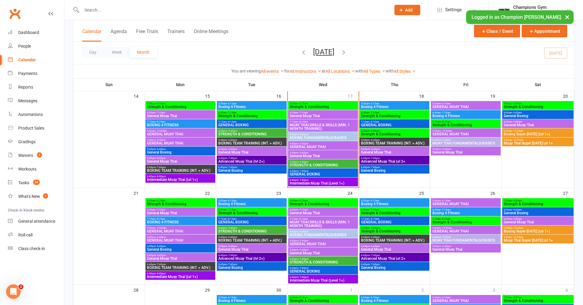
scroll to position [231, 0]
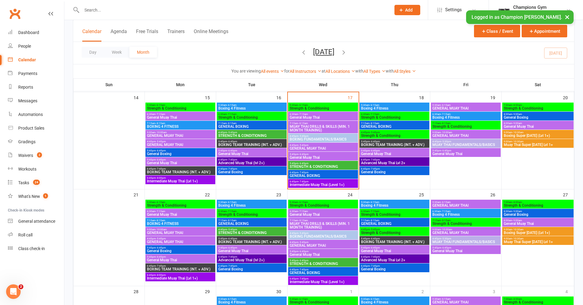
click at [182, 154] on span "General Boxing" at bounding box center [180, 154] width 67 height 4
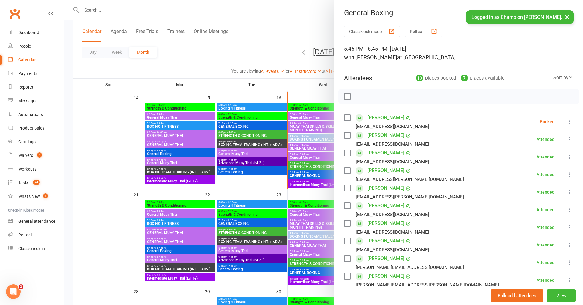
scroll to position [215, 0]
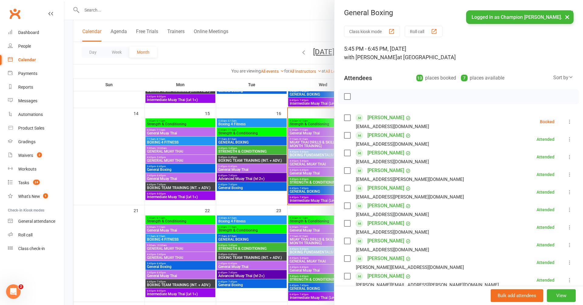
click at [566, 16] on button "×" at bounding box center [567, 16] width 11 height 13
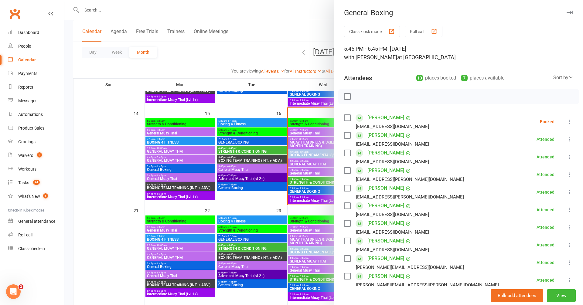
click at [569, 12] on icon "button" at bounding box center [570, 13] width 6 height 4
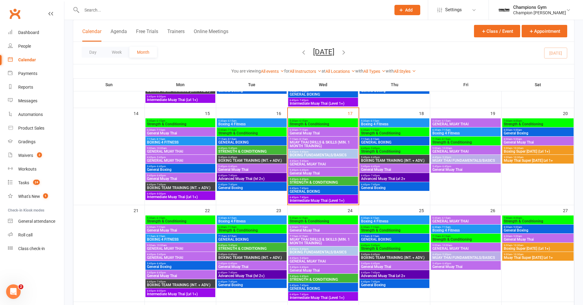
click at [158, 179] on span "General Muay Thai" at bounding box center [180, 179] width 67 height 4
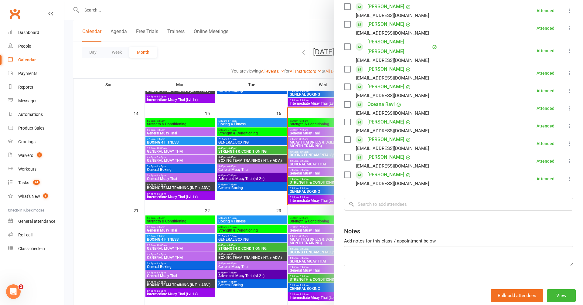
scroll to position [0, 0]
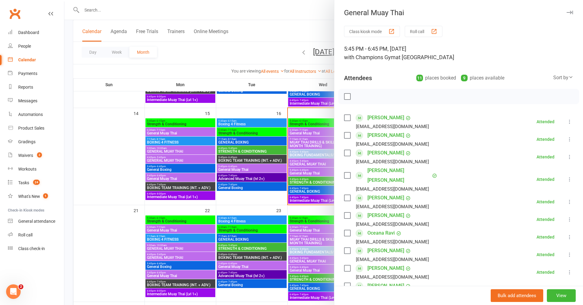
click at [570, 12] on icon "button" at bounding box center [570, 13] width 6 height 4
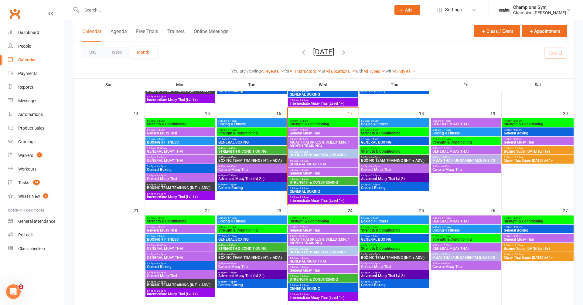
click at [312, 181] on span "STRENGTH & CONDITIONING" at bounding box center [323, 183] width 67 height 4
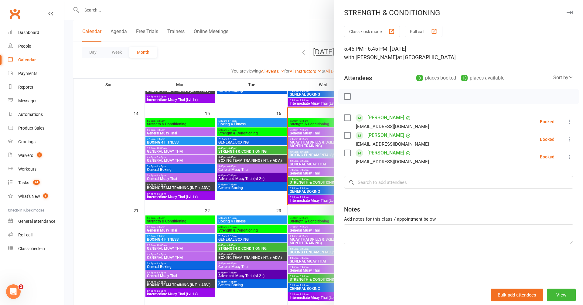
click at [572, 12] on icon "button" at bounding box center [570, 13] width 6 height 4
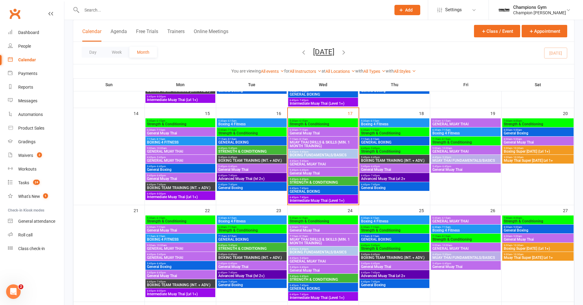
click at [306, 187] on span "- 7:45pm" at bounding box center [304, 188] width 10 height 3
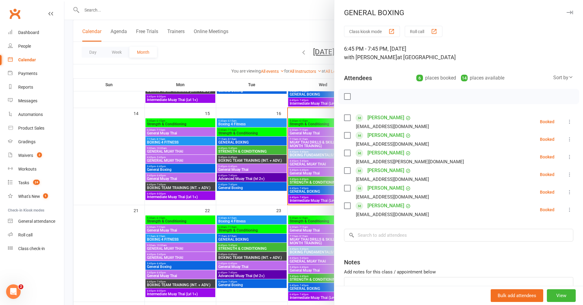
click at [572, 12] on icon "button" at bounding box center [570, 13] width 6 height 4
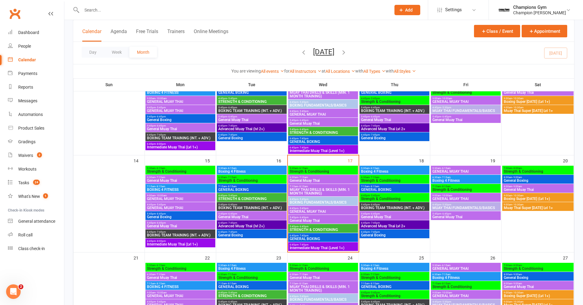
scroll to position [164, 0]
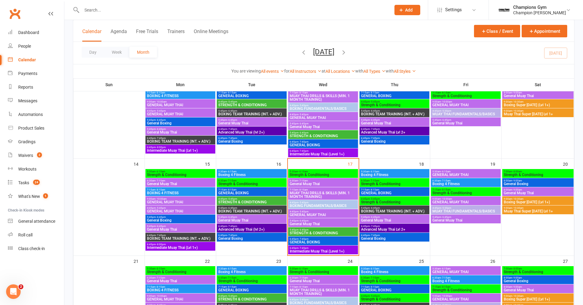
click at [309, 144] on span "GENERAL BOXING" at bounding box center [323, 145] width 67 height 4
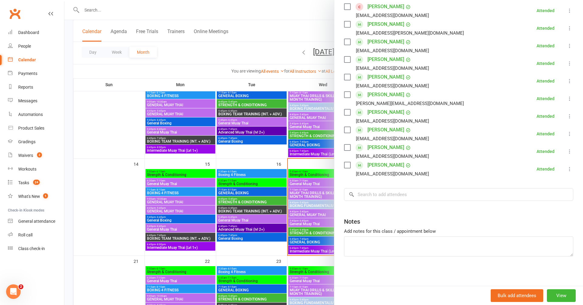
scroll to position [0, 0]
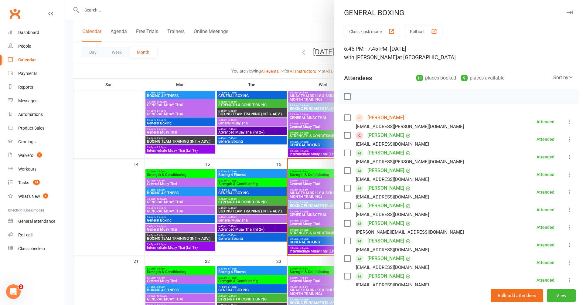
click at [570, 9] on button "button" at bounding box center [569, 12] width 7 height 7
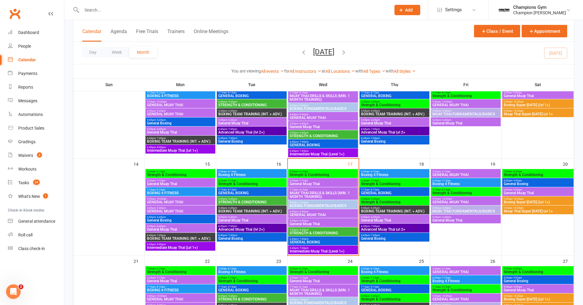
scroll to position [167, 0]
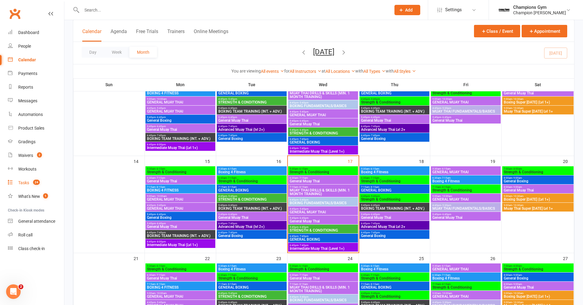
click at [26, 183] on div "Tasks" at bounding box center [23, 183] width 11 height 5
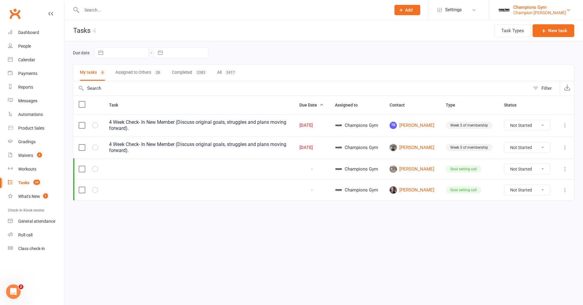
click at [525, 6] on div "Champions Gym" at bounding box center [540, 7] width 53 height 5
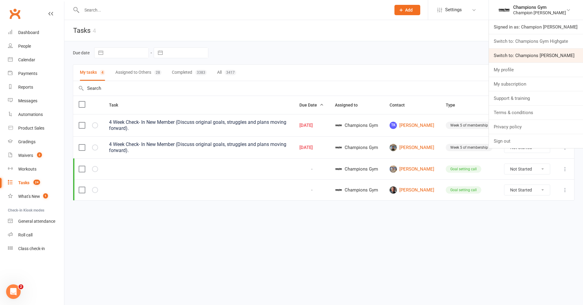
click at [534, 52] on link "Switch to: Champions [PERSON_NAME]" at bounding box center [536, 56] width 94 height 14
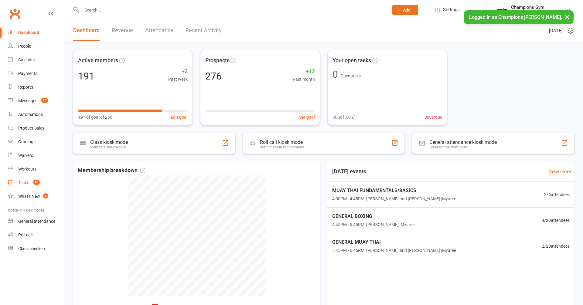
click at [27, 185] on div "Tasks" at bounding box center [23, 183] width 11 height 5
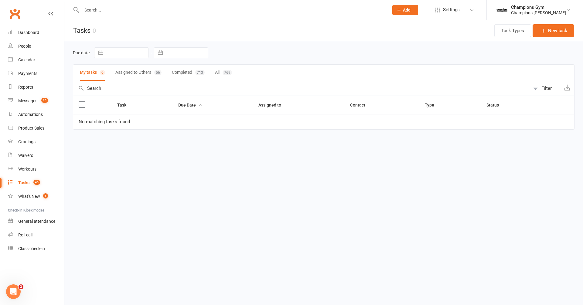
click at [133, 74] on button "Assigned to Others 56" at bounding box center [138, 73] width 46 height 16
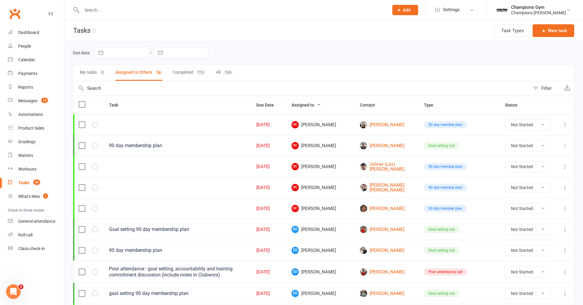
click at [541, 123] on select "Not Started In Progress Waiting Complete" at bounding box center [528, 125] width 45 height 10
click at [506, 120] on select "Not Started In Progress Waiting Complete" at bounding box center [528, 125] width 45 height 10
click at [563, 269] on icon at bounding box center [565, 272] width 6 height 6
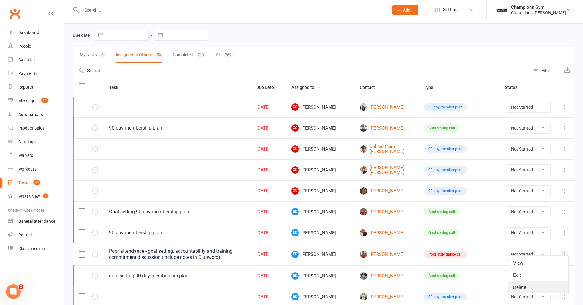
scroll to position [18, 0]
click at [528, 287] on link "Delete" at bounding box center [539, 287] width 60 height 12
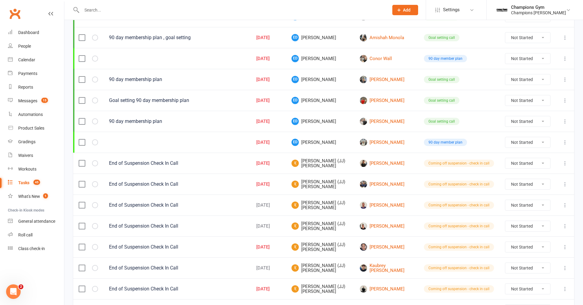
scroll to position [0, 0]
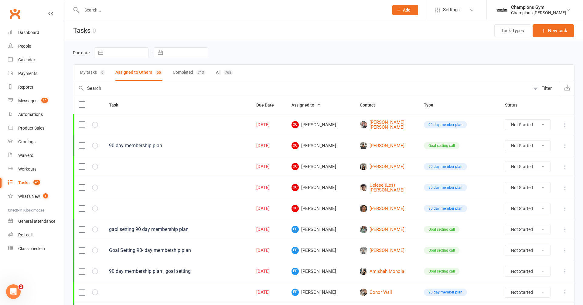
click at [540, 90] on button "Filter" at bounding box center [545, 88] width 30 height 15
select select "incomplete"
select select "-31027"
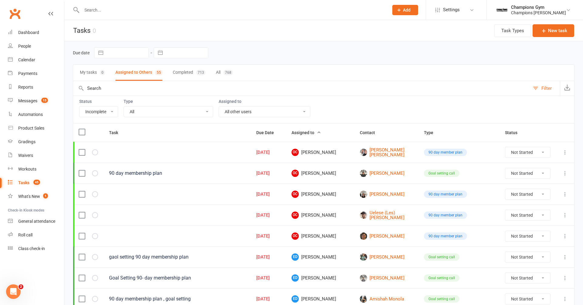
click at [540, 90] on button "Filter" at bounding box center [545, 88] width 30 height 15
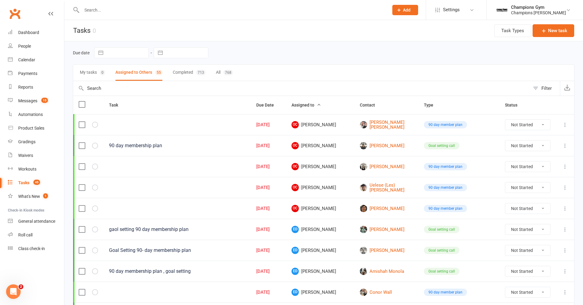
click at [321, 106] on icon "button" at bounding box center [319, 105] width 4 height 4
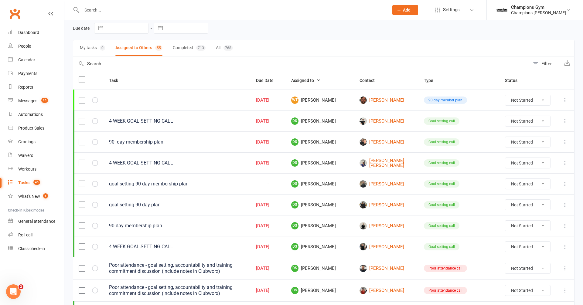
scroll to position [26, 0]
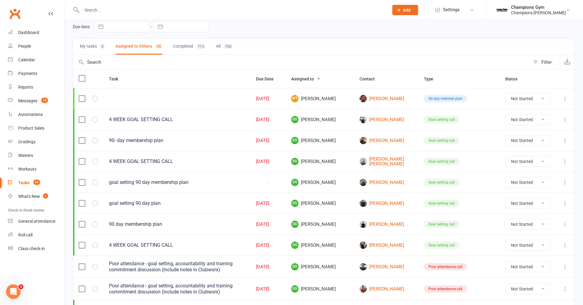
click at [566, 119] on icon at bounding box center [565, 120] width 6 height 6
click at [523, 153] on link "Delete" at bounding box center [539, 155] width 60 height 12
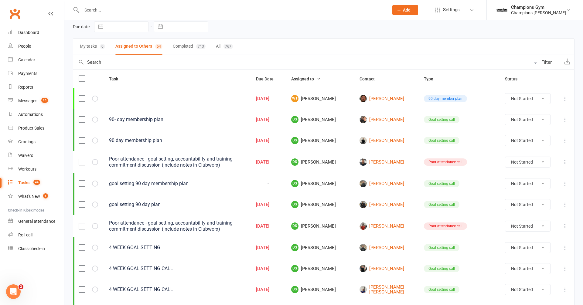
click at [567, 119] on icon at bounding box center [565, 120] width 6 height 6
click at [525, 150] on link "Delete" at bounding box center [539, 155] width 60 height 12
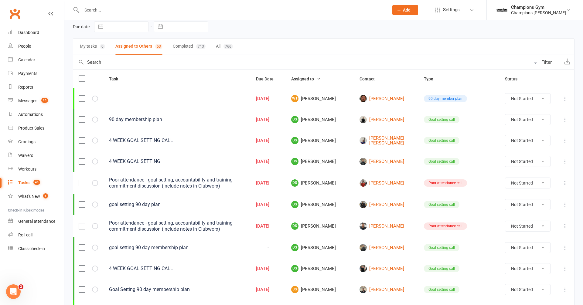
click at [564, 121] on icon at bounding box center [565, 120] width 6 height 6
click at [518, 154] on link "Delete" at bounding box center [539, 155] width 60 height 12
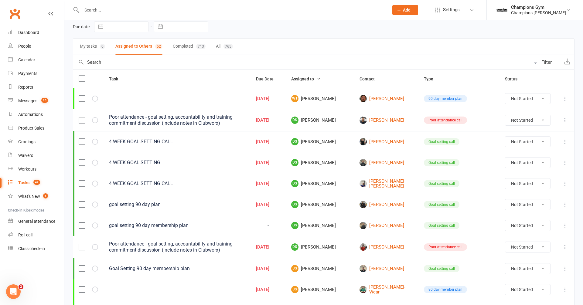
scroll to position [29, 0]
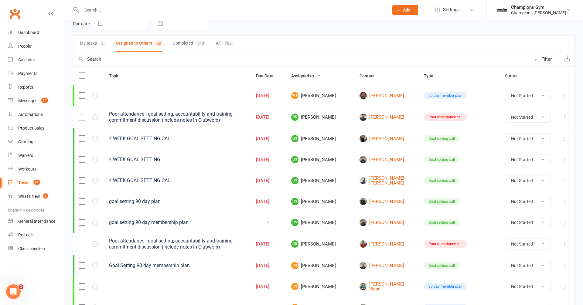
click at [566, 241] on icon at bounding box center [565, 244] width 6 height 6
click at [530, 277] on link "Delete" at bounding box center [539, 278] width 60 height 12
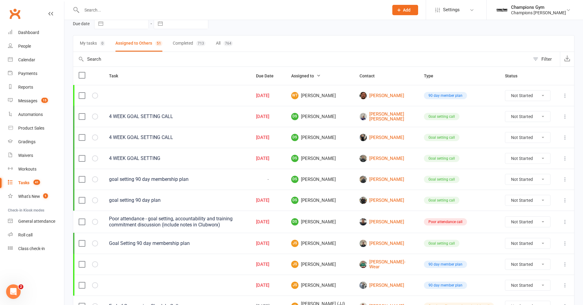
click at [565, 219] on icon at bounding box center [565, 222] width 6 height 6
click at [528, 253] on link "Delete" at bounding box center [539, 255] width 60 height 12
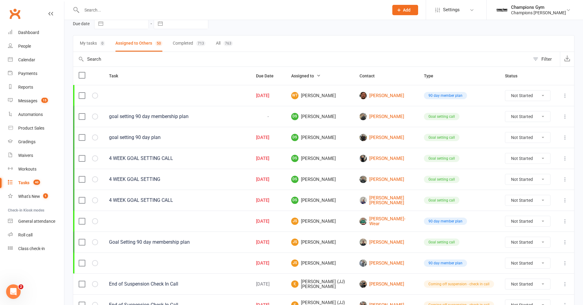
click at [568, 198] on icon at bounding box center [565, 201] width 6 height 6
click at [529, 232] on link "Delete" at bounding box center [539, 234] width 60 height 12
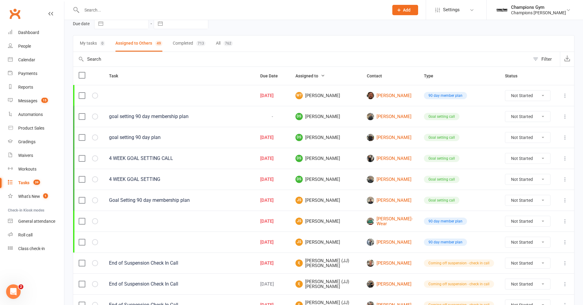
click at [563, 177] on icon at bounding box center [565, 180] width 6 height 6
click at [526, 212] on link "Delete" at bounding box center [539, 214] width 60 height 12
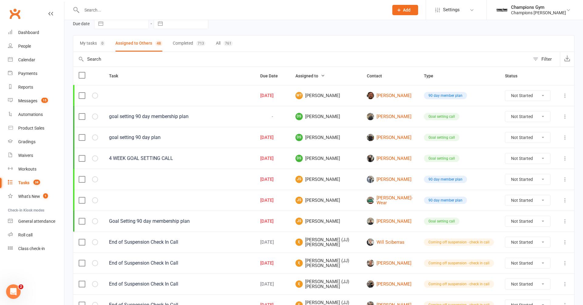
click at [564, 157] on icon at bounding box center [565, 159] width 6 height 6
click at [532, 193] on link "Delete" at bounding box center [539, 193] width 60 height 12
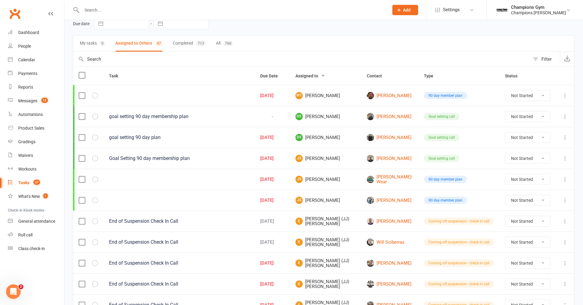
click at [565, 116] on icon at bounding box center [565, 117] width 6 height 6
click at [529, 151] on link "Delete" at bounding box center [539, 152] width 60 height 12
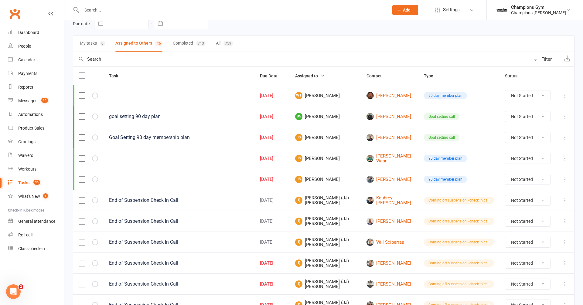
click at [566, 114] on icon at bounding box center [565, 117] width 6 height 6
click at [538, 152] on link "Delete" at bounding box center [539, 152] width 60 height 12
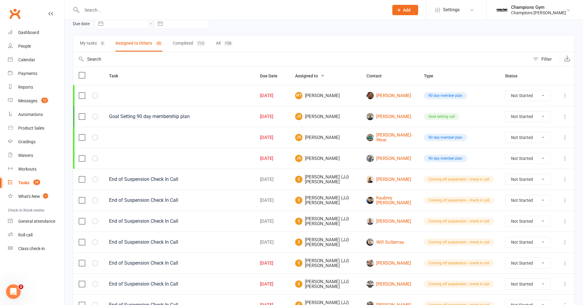
click at [566, 118] on icon at bounding box center [565, 117] width 6 height 6
click at [528, 153] on link "Delete" at bounding box center [539, 152] width 60 height 12
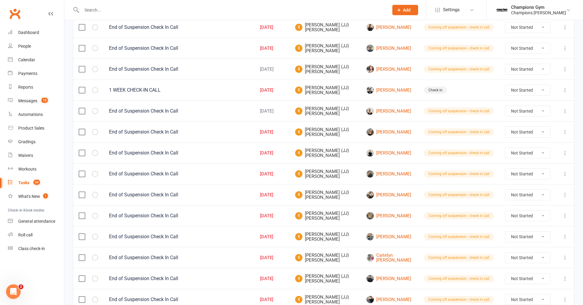
scroll to position [370, 0]
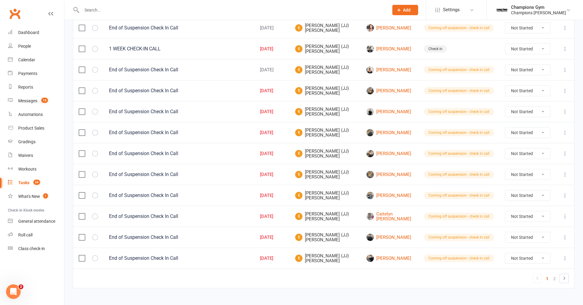
click at [566, 256] on icon at bounding box center [565, 259] width 6 height 6
click at [528, 286] on link "Delete" at bounding box center [539, 286] width 60 height 12
click at [566, 256] on icon at bounding box center [565, 259] width 6 height 6
click at [545, 283] on link "Delete" at bounding box center [539, 286] width 60 height 12
click at [565, 234] on button at bounding box center [565, 237] width 7 height 7
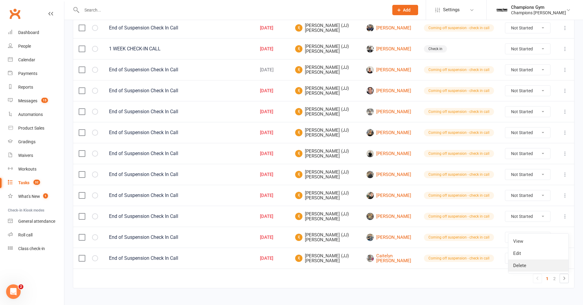
click at [521, 265] on link "Delete" at bounding box center [539, 266] width 60 height 12
click at [566, 214] on icon at bounding box center [565, 217] width 6 height 6
click at [519, 243] on link "Delete" at bounding box center [539, 245] width 60 height 12
click at [564, 193] on icon at bounding box center [565, 196] width 6 height 6
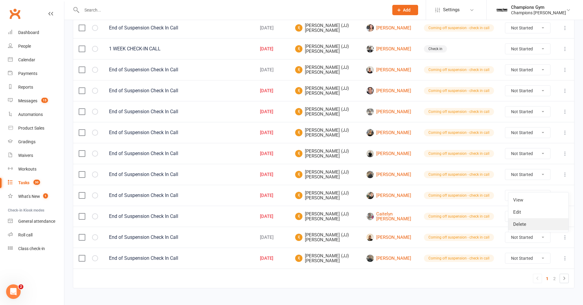
click at [529, 222] on link "Delete" at bounding box center [539, 224] width 60 height 12
click at [567, 151] on icon at bounding box center [565, 154] width 6 height 6
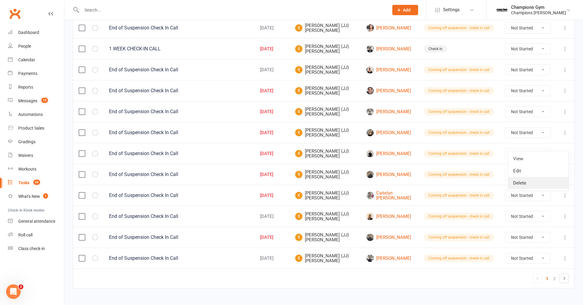
click at [528, 186] on link "Delete" at bounding box center [539, 183] width 60 height 12
click at [565, 122] on td at bounding box center [565, 132] width 18 height 21
click at [565, 130] on icon at bounding box center [565, 133] width 6 height 6
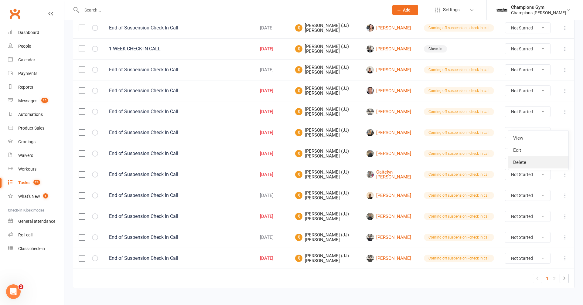
click at [520, 163] on link "Delete" at bounding box center [539, 162] width 60 height 12
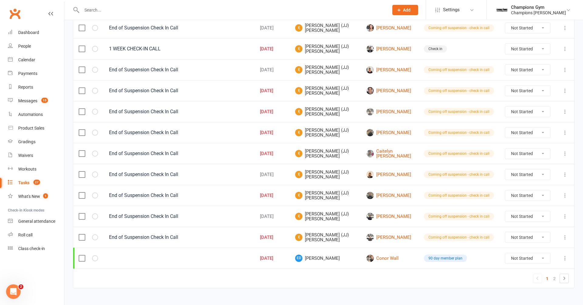
click at [565, 235] on icon at bounding box center [565, 238] width 6 height 6
click at [522, 264] on link "Delete" at bounding box center [539, 266] width 60 height 12
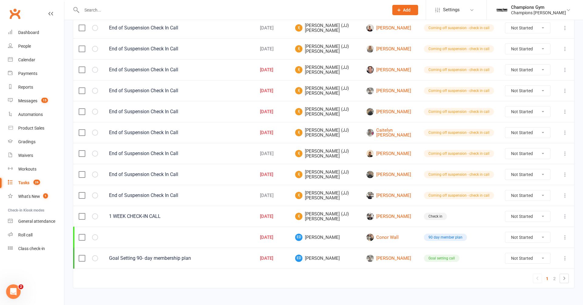
click at [564, 88] on icon at bounding box center [565, 91] width 6 height 6
click at [519, 119] on link "Delete" at bounding box center [539, 121] width 60 height 12
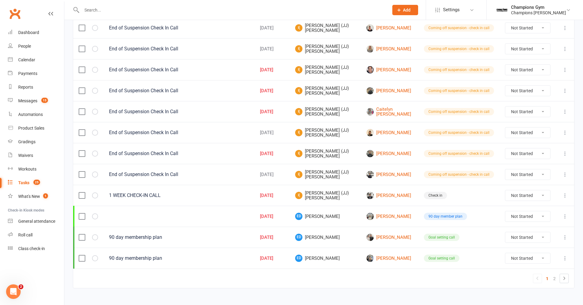
click at [565, 101] on td at bounding box center [565, 111] width 18 height 21
click at [565, 109] on icon at bounding box center [565, 112] width 6 height 6
click at [520, 141] on link "Delete" at bounding box center [539, 142] width 60 height 12
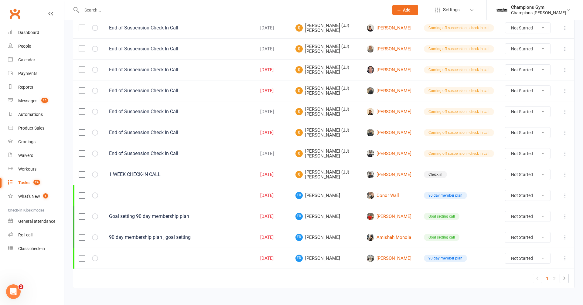
click at [564, 88] on icon at bounding box center [565, 91] width 6 height 6
click at [527, 122] on link "Delete" at bounding box center [539, 121] width 60 height 12
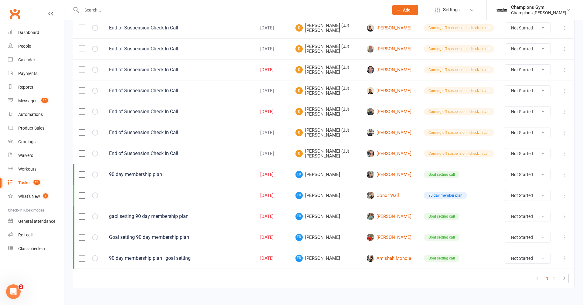
click at [565, 88] on icon at bounding box center [565, 91] width 6 height 6
click at [523, 122] on link "Delete" at bounding box center [539, 121] width 60 height 12
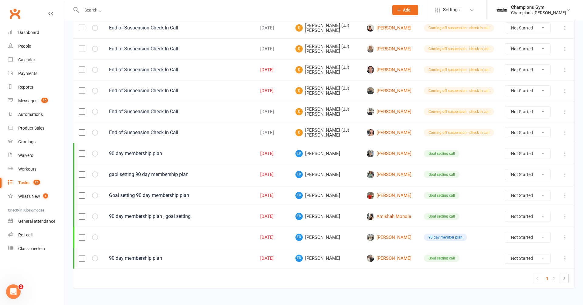
scroll to position [340, 0]
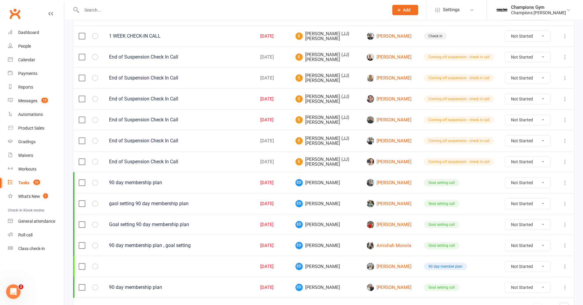
click at [566, 96] on icon at bounding box center [565, 99] width 6 height 6
click at [528, 125] on link "Delete" at bounding box center [539, 130] width 60 height 12
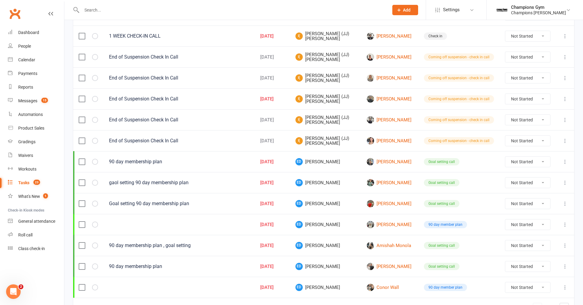
click at [562, 75] on icon at bounding box center [565, 78] width 6 height 6
click at [525, 108] on link "Delete" at bounding box center [539, 109] width 60 height 12
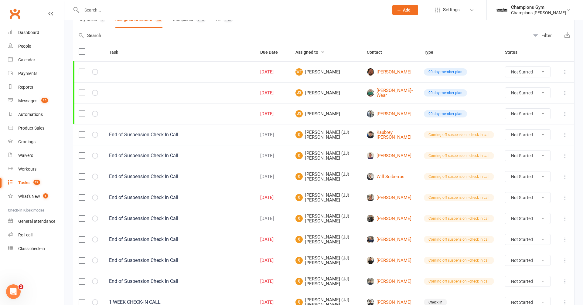
scroll to position [59, 0]
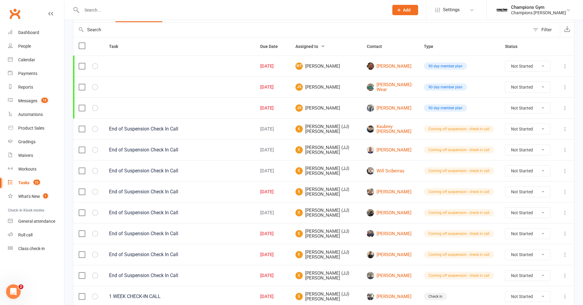
click at [567, 128] on icon at bounding box center [565, 129] width 6 height 6
click at [529, 163] on link "Delete" at bounding box center [539, 163] width 60 height 12
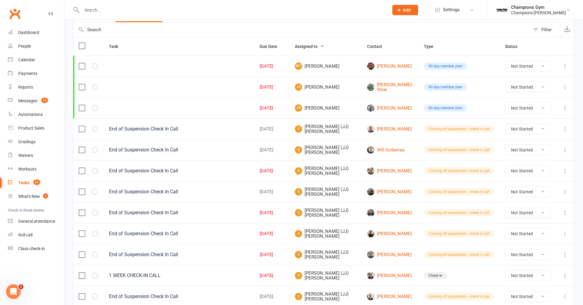
click at [566, 128] on icon at bounding box center [565, 129] width 6 height 6
click at [518, 163] on link "Delete" at bounding box center [539, 163] width 60 height 12
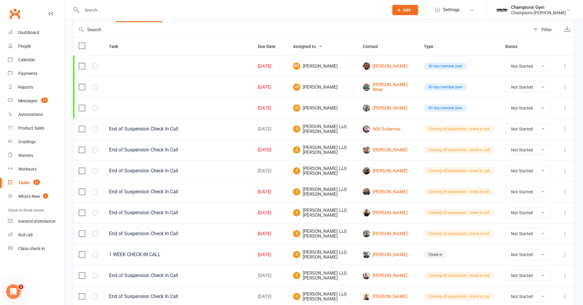
click at [565, 168] on icon at bounding box center [565, 171] width 6 height 6
click at [517, 201] on link "Delete" at bounding box center [539, 205] width 60 height 12
click at [567, 147] on icon at bounding box center [565, 150] width 6 height 6
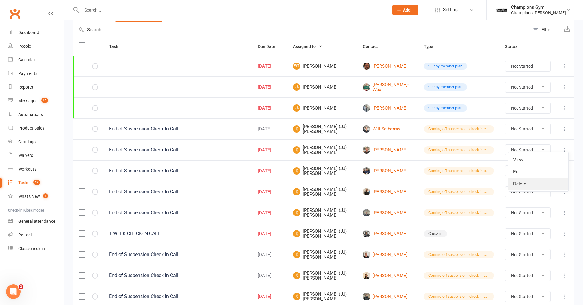
click at [519, 182] on link "Delete" at bounding box center [539, 184] width 60 height 12
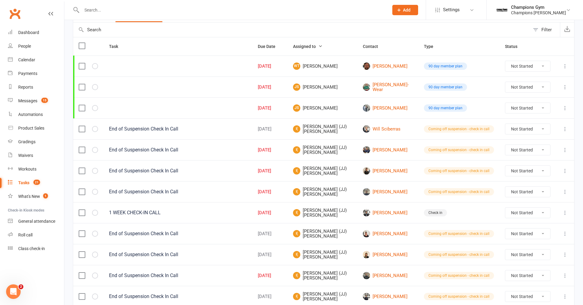
click at [565, 168] on icon at bounding box center [565, 171] width 6 height 6
click at [536, 205] on link "Delete" at bounding box center [539, 205] width 60 height 12
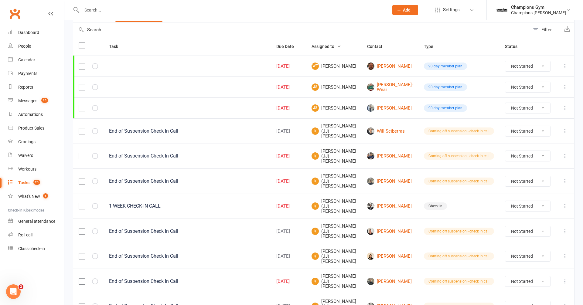
click at [563, 178] on icon at bounding box center [565, 181] width 6 height 6
click at [524, 205] on link "Delete" at bounding box center [539, 205] width 60 height 12
click at [566, 178] on icon at bounding box center [565, 181] width 6 height 6
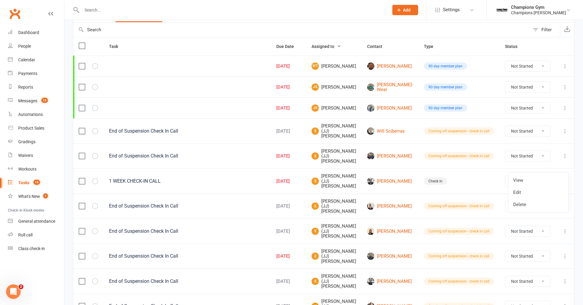
click at [566, 153] on icon at bounding box center [565, 156] width 6 height 6
click at [535, 185] on link "Delete" at bounding box center [539, 184] width 60 height 12
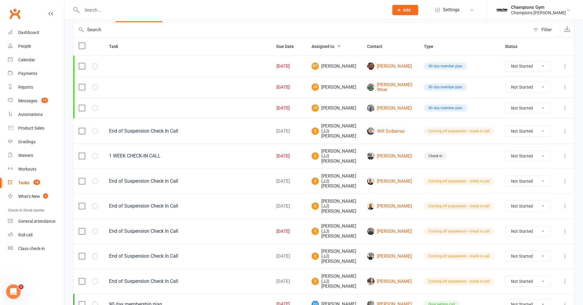
click at [566, 128] on icon at bounding box center [565, 131] width 6 height 6
click at [521, 163] on link "Delete" at bounding box center [539, 163] width 60 height 12
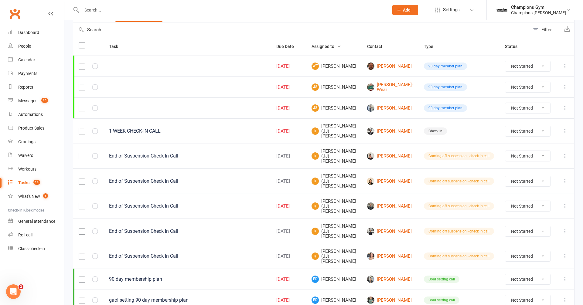
click at [565, 153] on icon at bounding box center [565, 156] width 6 height 6
click at [521, 184] on link "Delete" at bounding box center [539, 184] width 60 height 12
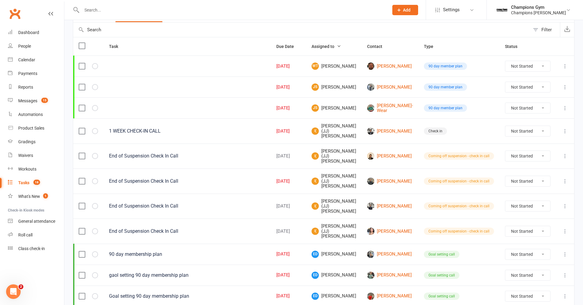
click at [565, 229] on icon at bounding box center [565, 232] width 6 height 6
click at [518, 244] on link "Delete" at bounding box center [539, 246] width 60 height 12
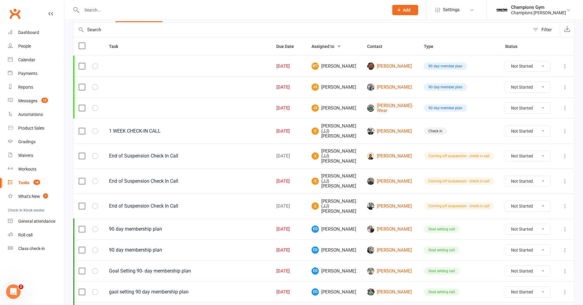
click at [567, 203] on icon at bounding box center [565, 206] width 6 height 6
click at [524, 223] on link "Delete" at bounding box center [539, 225] width 60 height 12
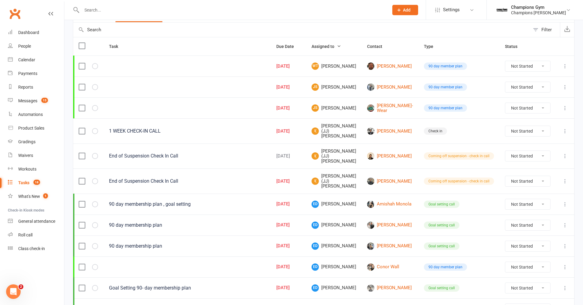
click at [567, 178] on icon at bounding box center [565, 181] width 6 height 6
click at [535, 201] on link "Delete" at bounding box center [539, 205] width 60 height 12
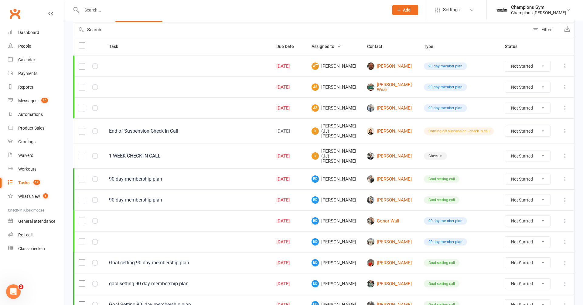
click at [564, 129] on icon at bounding box center [565, 131] width 6 height 6
click at [540, 163] on link "Delete" at bounding box center [539, 163] width 60 height 12
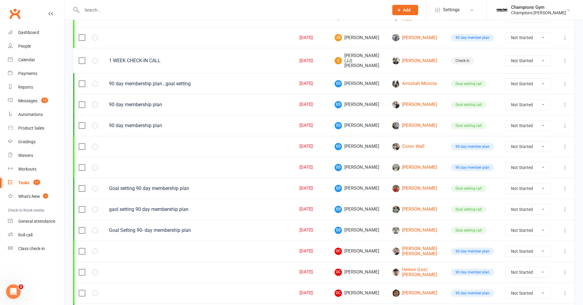
scroll to position [185, 0]
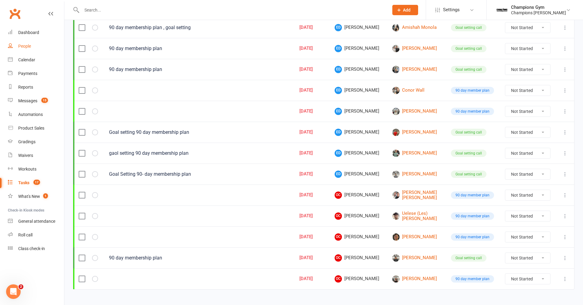
click at [30, 47] on div "People" at bounding box center [24, 46] width 13 height 5
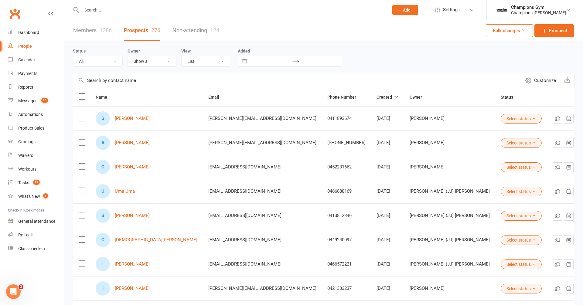
scroll to position [96, 0]
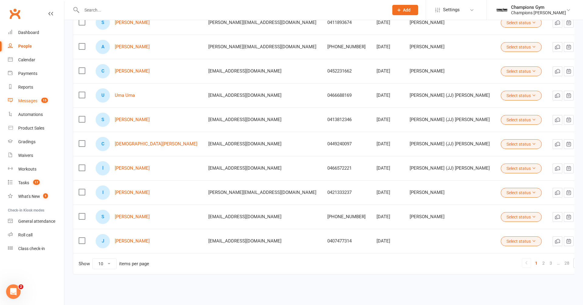
click at [30, 101] on div "Messages" at bounding box center [27, 100] width 19 height 5
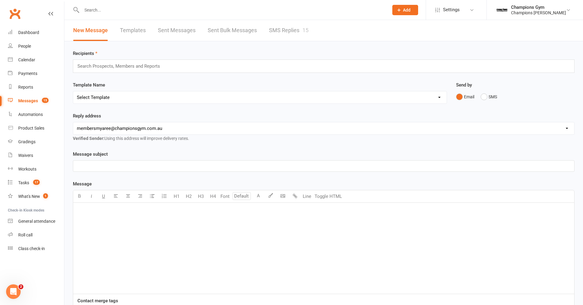
click at [268, 30] on div "New Message Templates Sent Messages Sent Bulk Messages SMS Replies 15" at bounding box center [190, 30] width 253 height 21
click at [277, 30] on link "SMS Replies 15" at bounding box center [289, 30] width 40 height 21
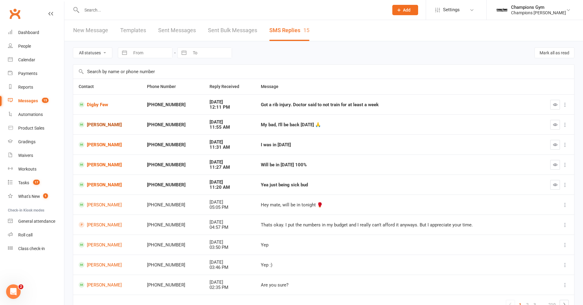
click at [97, 126] on link "[PERSON_NAME]" at bounding box center [107, 125] width 57 height 6
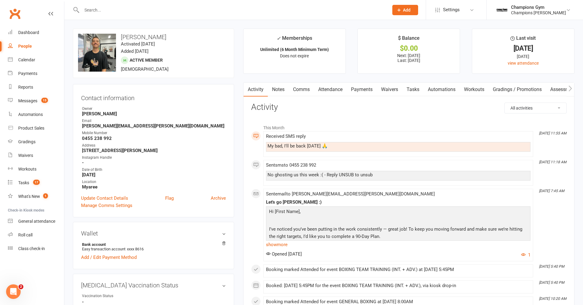
click at [299, 91] on link "Comms" at bounding box center [301, 90] width 25 height 14
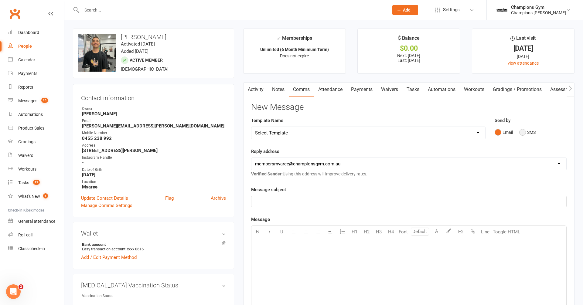
click at [524, 131] on button "SMS" at bounding box center [528, 133] width 16 height 12
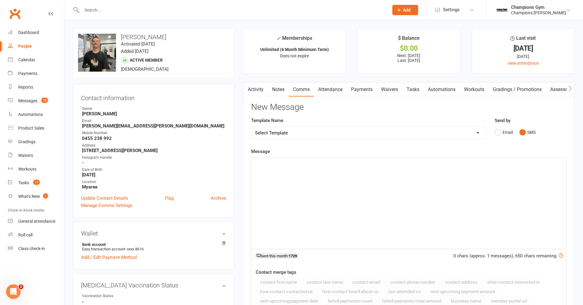
click at [310, 172] on div "﻿" at bounding box center [409, 203] width 315 height 91
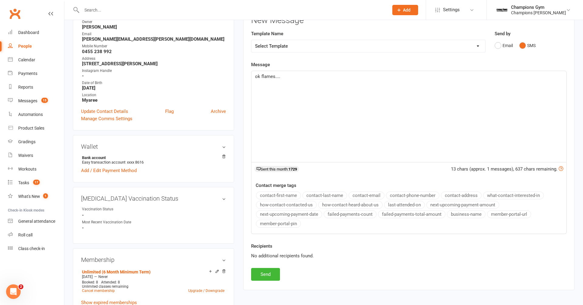
scroll to position [108, 0]
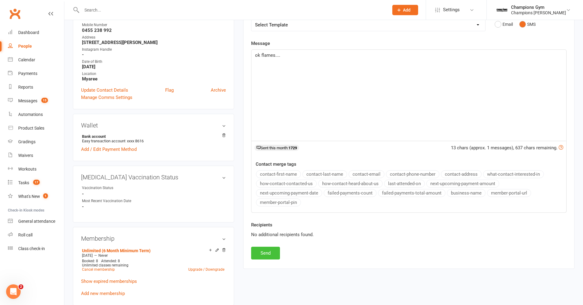
click at [267, 249] on button "Send" at bounding box center [265, 253] width 29 height 13
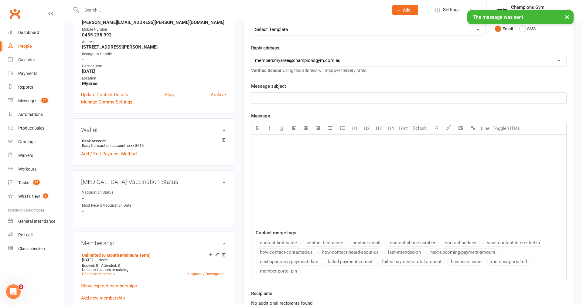
scroll to position [0, 0]
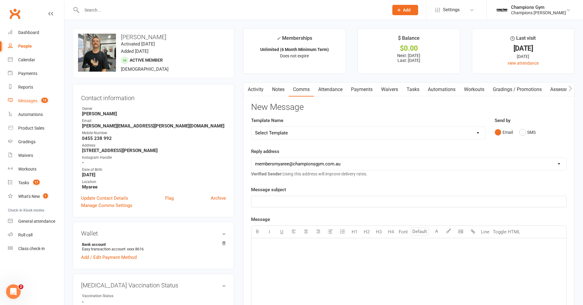
click at [33, 101] on div "Messages" at bounding box center [27, 100] width 19 height 5
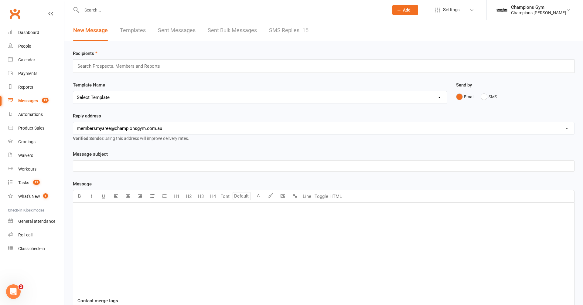
click at [289, 35] on link "SMS Replies 15" at bounding box center [289, 30] width 40 height 21
